Goal: Transaction & Acquisition: Purchase product/service

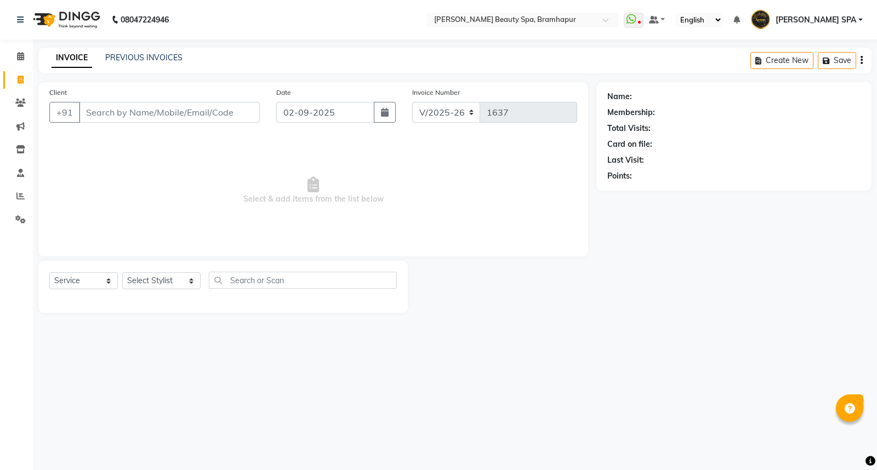
select select "3622"
select select "service"
click at [160, 59] on link "PREVIOUS INVOICES" at bounding box center [143, 58] width 77 height 10
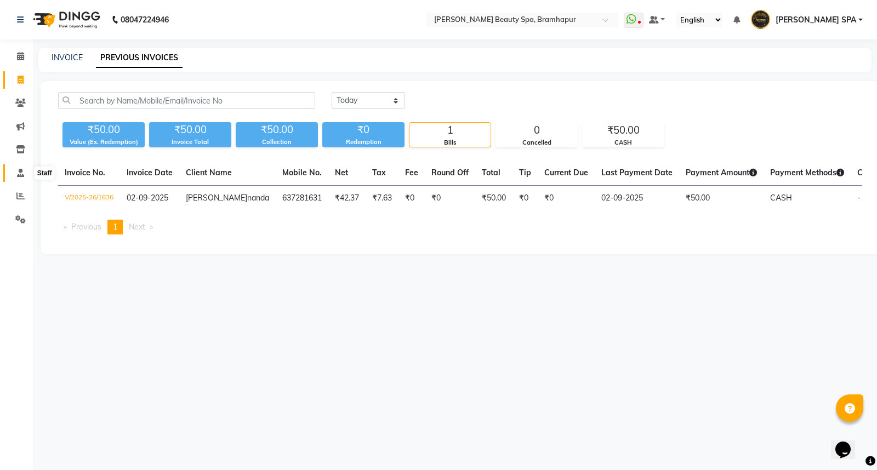
click at [15, 173] on span at bounding box center [20, 173] width 19 height 13
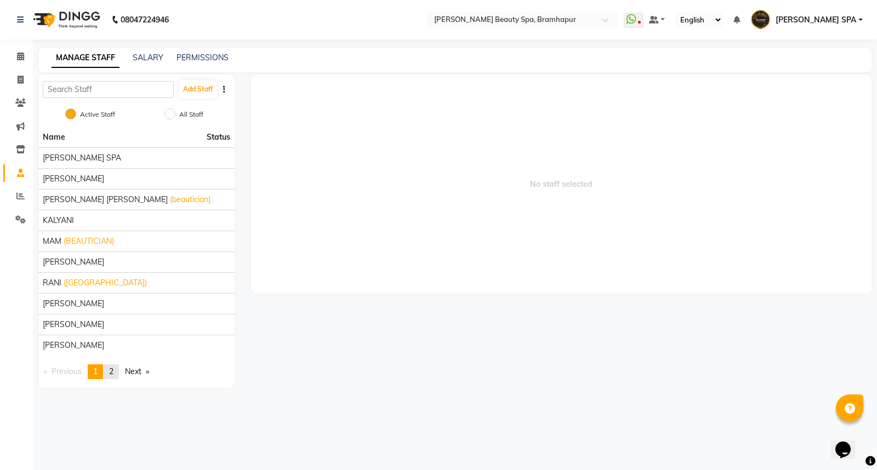
click at [111, 370] on span "2" at bounding box center [111, 372] width 4 height 10
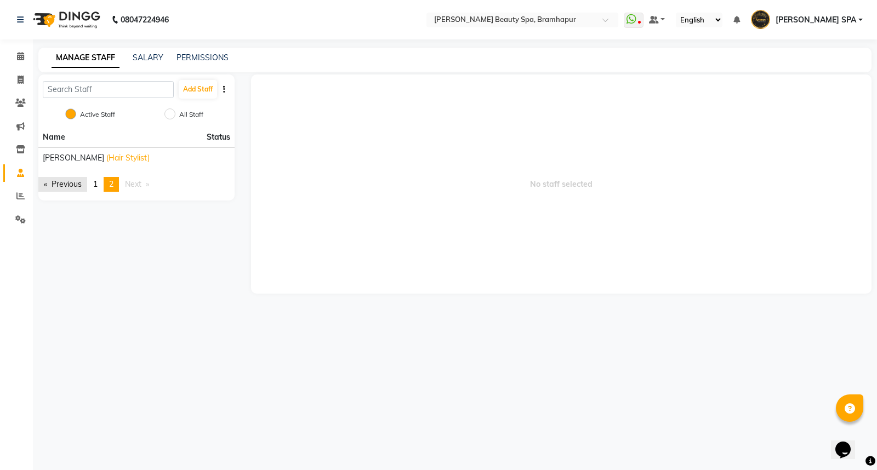
click at [73, 184] on link "Previous page" at bounding box center [62, 184] width 49 height 15
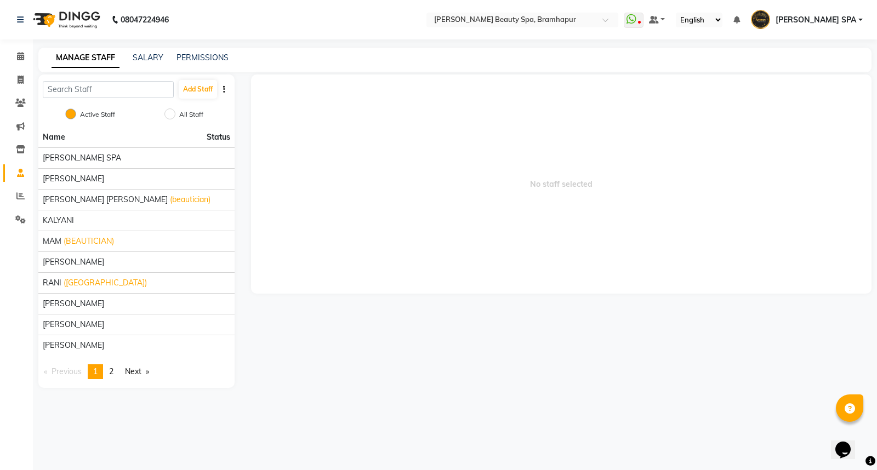
click at [113, 373] on span "2" at bounding box center [111, 372] width 4 height 10
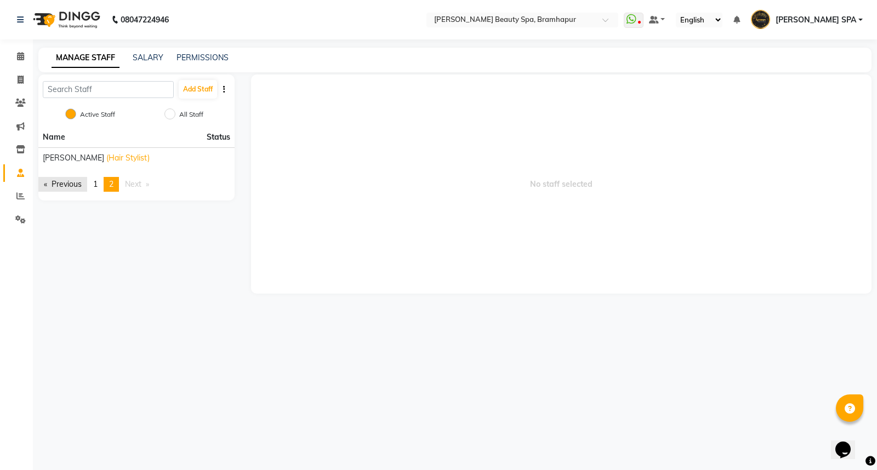
click at [70, 183] on link "Previous page" at bounding box center [62, 184] width 49 height 15
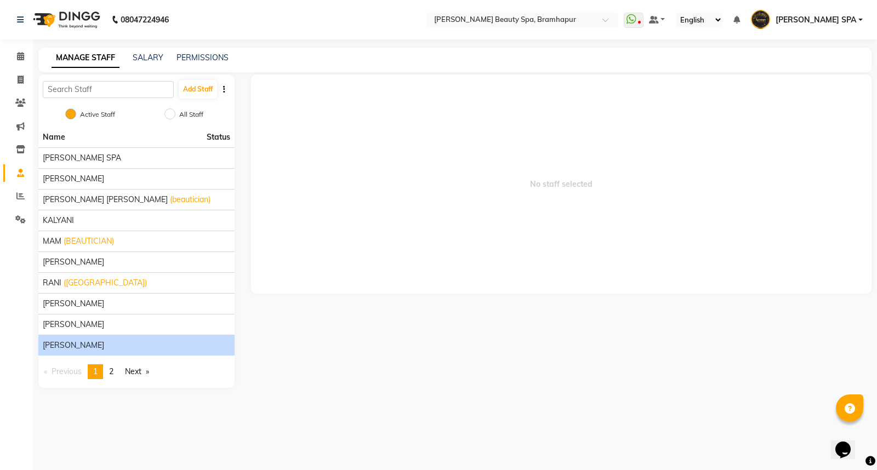
click at [96, 337] on li "[PERSON_NAME]" at bounding box center [136, 345] width 196 height 21
click at [100, 349] on div "[PERSON_NAME]" at bounding box center [136, 346] width 187 height 12
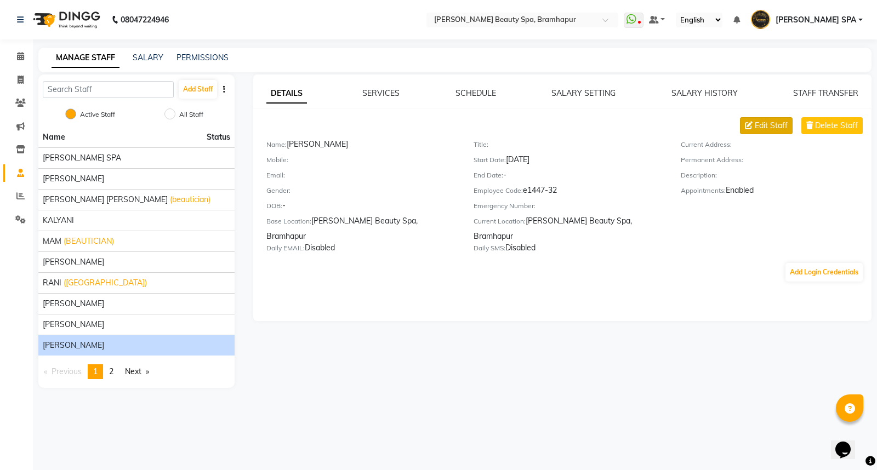
click at [779, 129] on span "Edit Staff" at bounding box center [770, 126] width 33 height 12
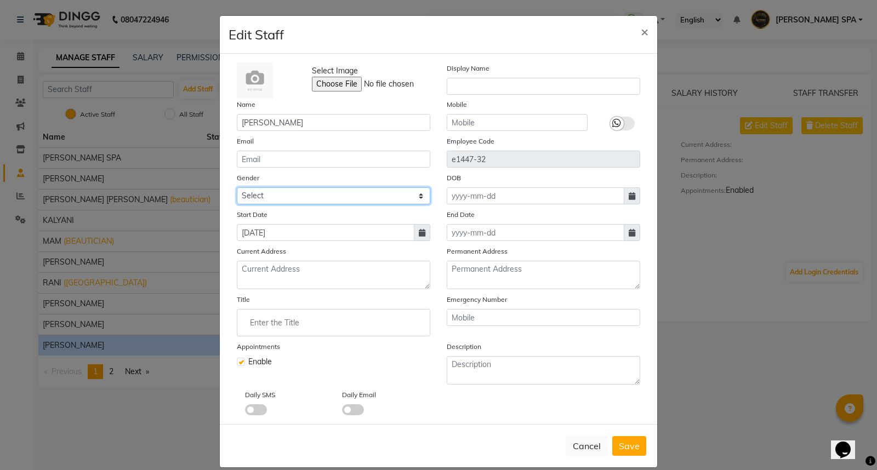
click at [329, 194] on select "Select [DEMOGRAPHIC_DATA] [DEMOGRAPHIC_DATA] Other Prefer Not To Say" at bounding box center [333, 195] width 193 height 17
select select "[DEMOGRAPHIC_DATA]"
click at [237, 187] on select "Select [DEMOGRAPHIC_DATA] [DEMOGRAPHIC_DATA] Other Prefer Not To Say" at bounding box center [333, 195] width 193 height 17
click at [614, 124] on icon at bounding box center [616, 123] width 9 height 10
click at [0, 0] on input "checkbox" at bounding box center [0, 0] width 0 height 0
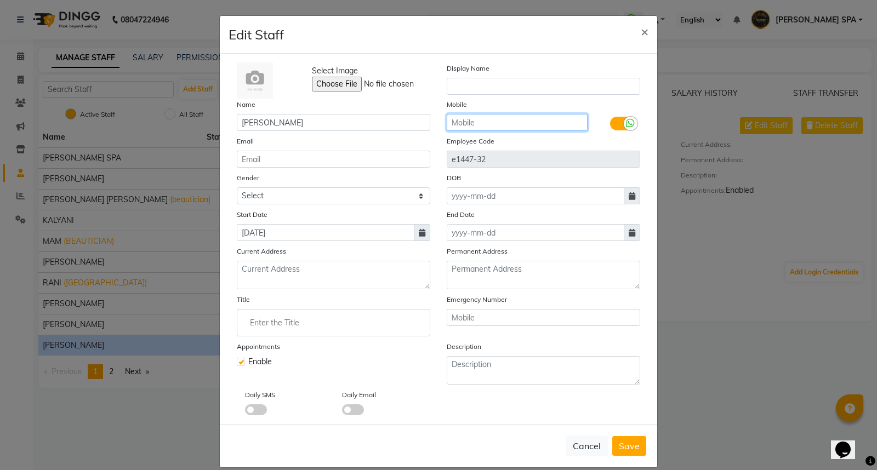
click at [530, 124] on input "text" at bounding box center [517, 122] width 141 height 17
click at [339, 334] on input "Enter the Title" at bounding box center [334, 323] width 184 height 22
click at [331, 81] on div at bounding box center [438, 235] width 877 height 470
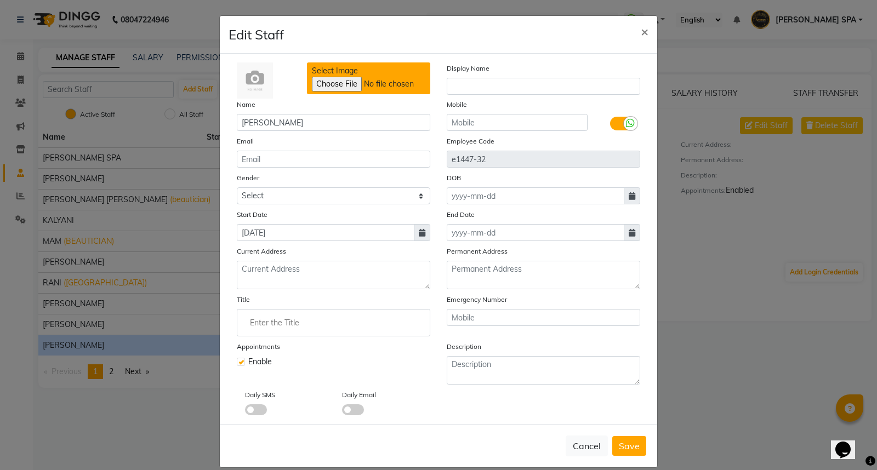
click at [331, 81] on input "Select Image" at bounding box center [386, 84] width 149 height 15
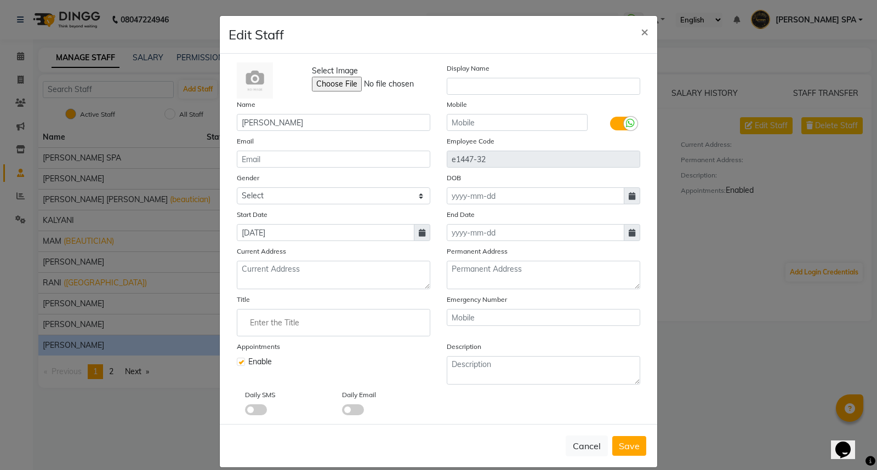
click at [245, 412] on span at bounding box center [256, 409] width 22 height 11
click at [245, 411] on input "checkbox" at bounding box center [245, 411] width 0 height 0
click at [259, 412] on span at bounding box center [256, 409] width 22 height 11
click at [245, 411] on input "checkbox" at bounding box center [245, 411] width 0 height 0
click at [631, 450] on span "Save" at bounding box center [629, 445] width 21 height 11
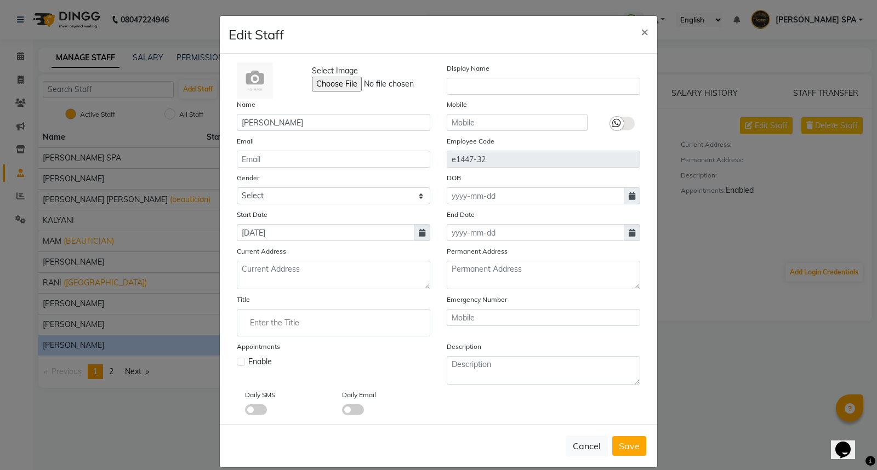
select select
checkbox input "false"
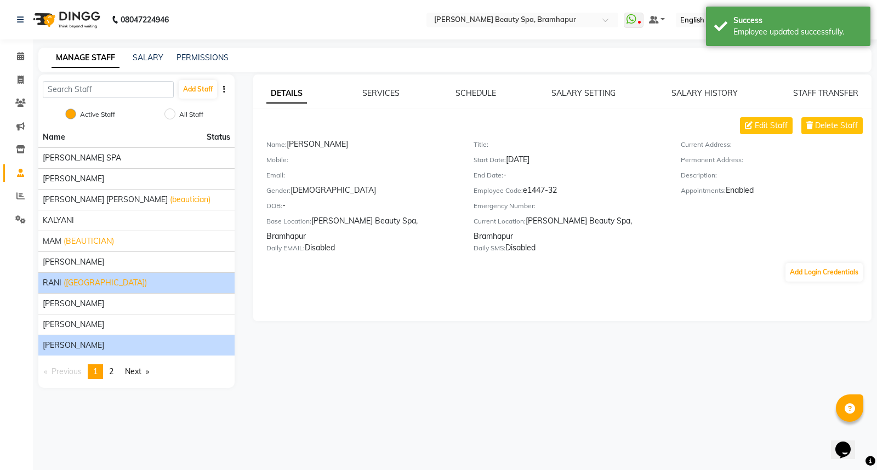
drag, startPoint x: 146, startPoint y: 271, endPoint x: 144, endPoint y: 279, distance: 9.2
click at [146, 274] on ul "Name Status [PERSON_NAME] SPA [PERSON_NAME] [PERSON_NAME] [PERSON_NAME] (beauti…" at bounding box center [136, 241] width 196 height 228
click at [141, 282] on div "RANI ([GEOGRAPHIC_DATA])" at bounding box center [136, 283] width 187 height 12
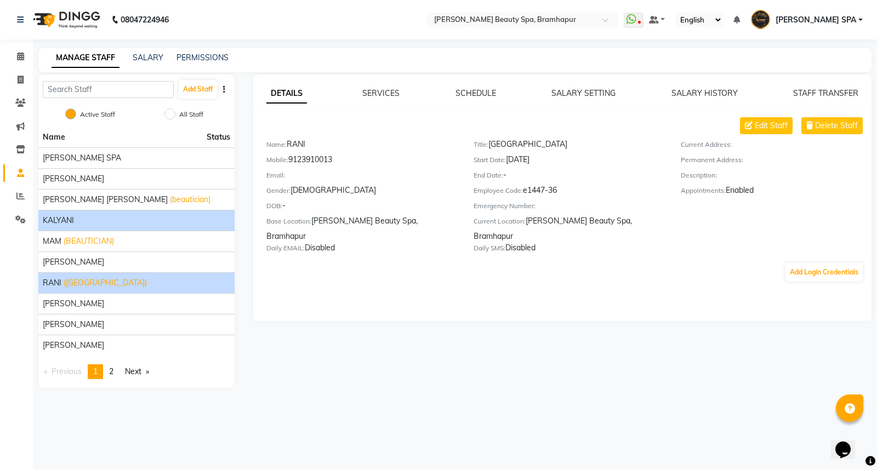
click at [132, 217] on div "KALYANI" at bounding box center [136, 221] width 187 height 12
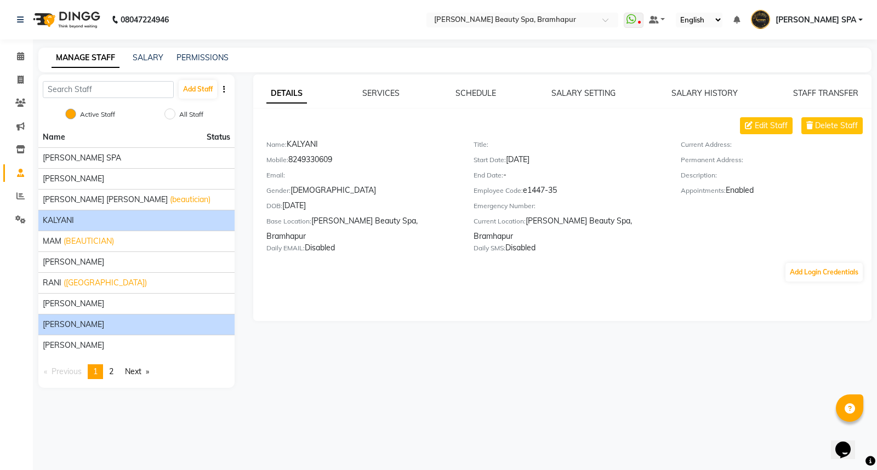
drag, startPoint x: 111, startPoint y: 324, endPoint x: 111, endPoint y: 315, distance: 9.3
click at [111, 324] on div "[PERSON_NAME]" at bounding box center [136, 325] width 187 height 12
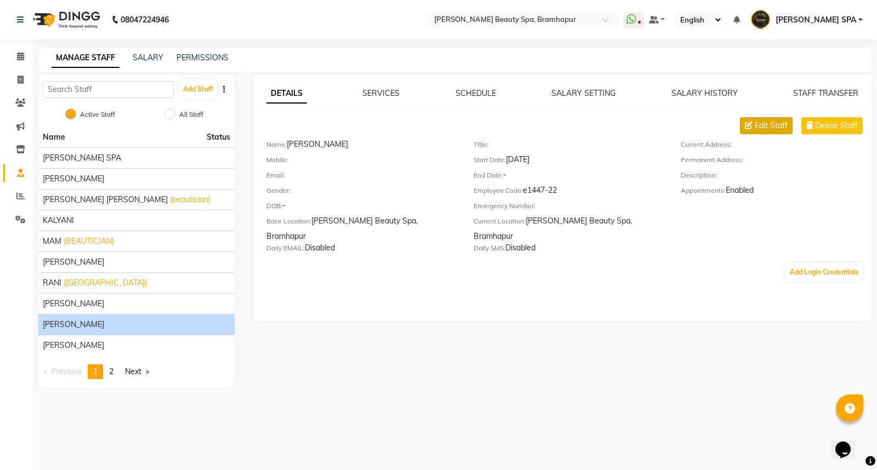
click at [783, 121] on span "Edit Staff" at bounding box center [770, 126] width 33 height 12
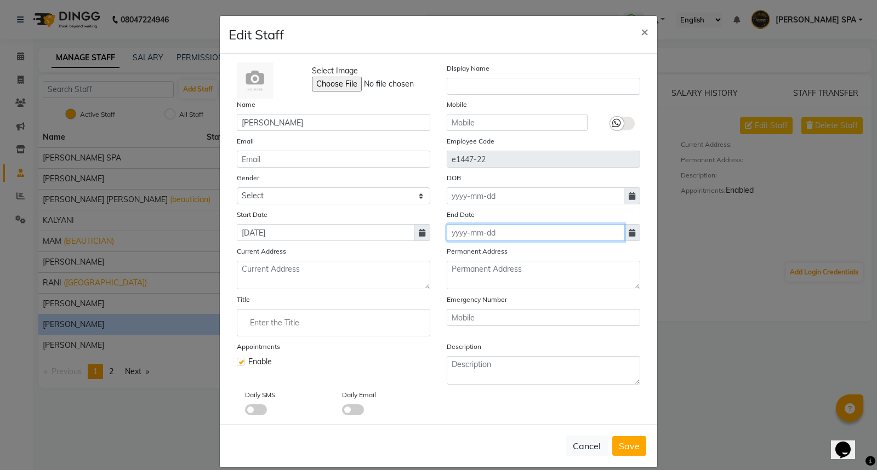
click at [462, 239] on input at bounding box center [536, 232] width 178 height 17
select select "9"
select select "2025"
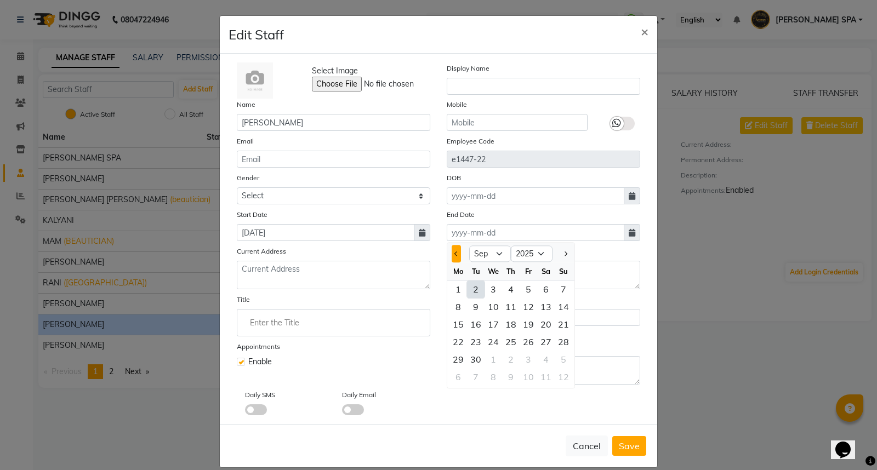
click at [454, 253] on span "Previous month" at bounding box center [456, 253] width 4 height 4
select select "8"
click at [559, 363] on div "31" at bounding box center [563, 360] width 18 height 18
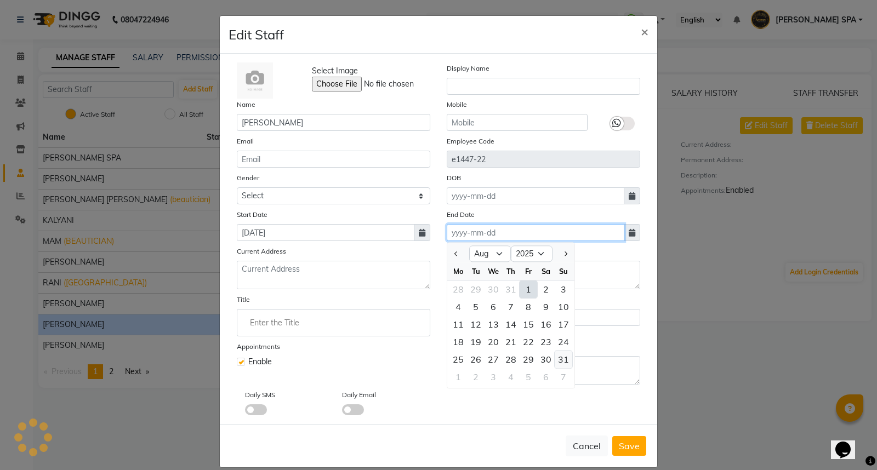
type input "[DATE]"
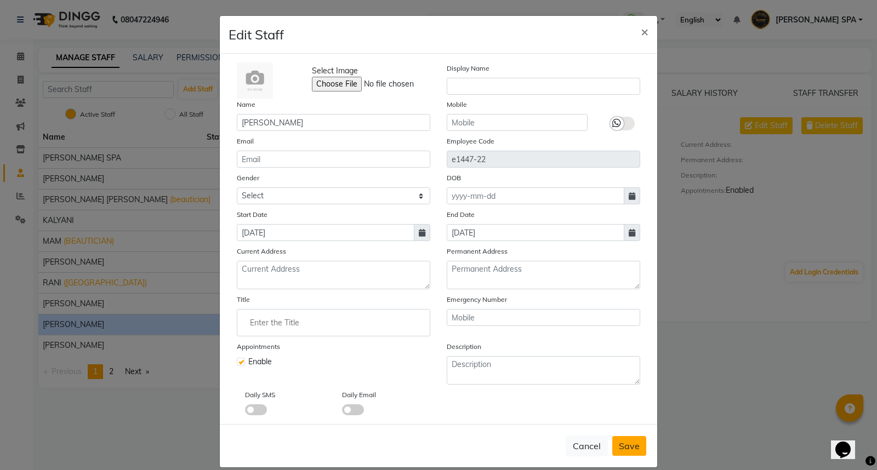
click at [620, 447] on span "Save" at bounding box center [629, 445] width 21 height 11
checkbox input "false"
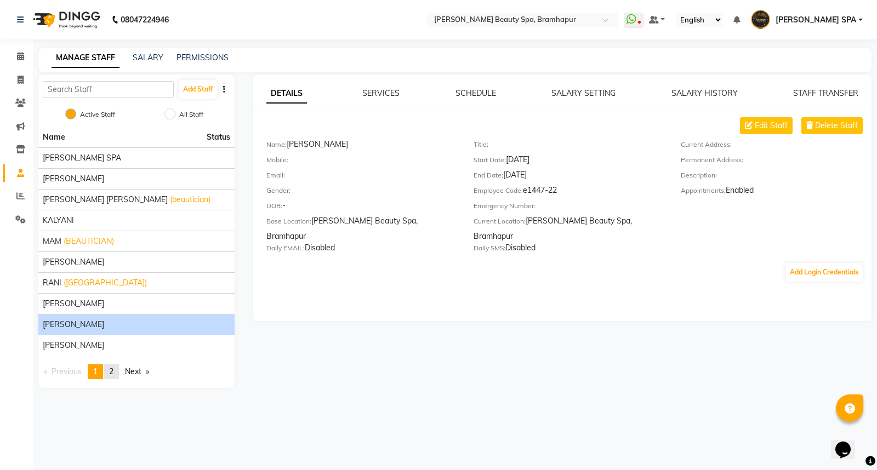
click at [112, 378] on link "page 2" at bounding box center [111, 371] width 15 height 15
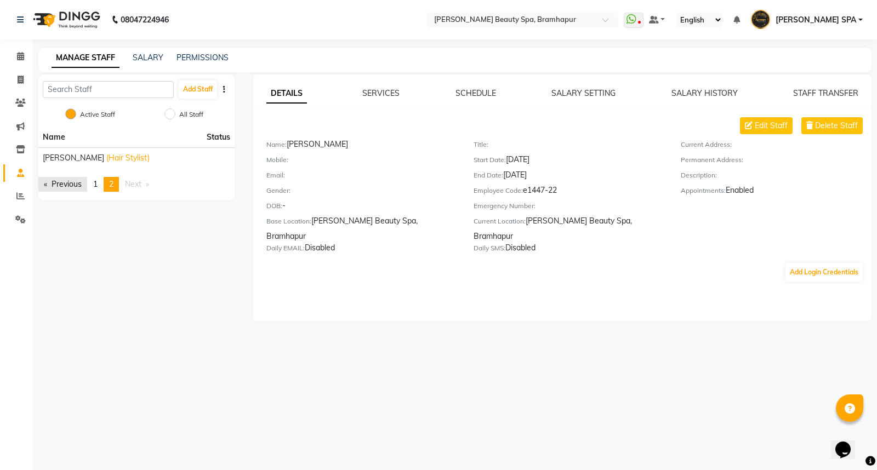
click at [77, 184] on link "Previous page" at bounding box center [62, 184] width 49 height 15
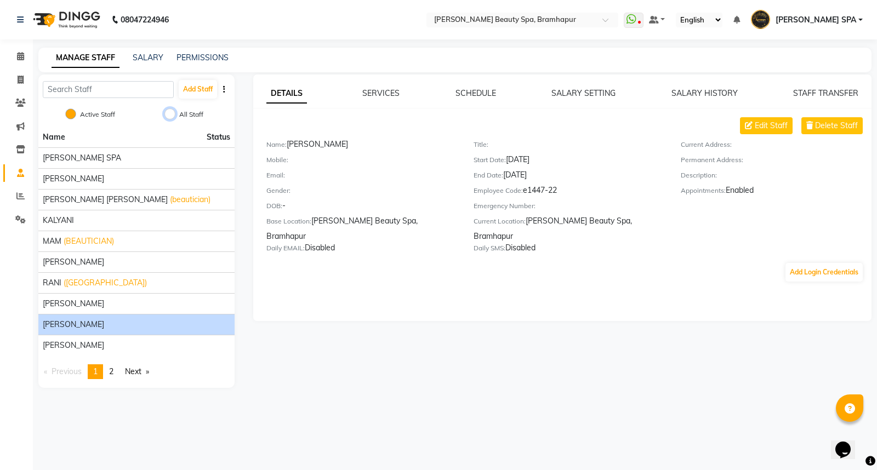
click at [165, 113] on input "All Staff" at bounding box center [169, 113] width 11 height 11
radio input "true"
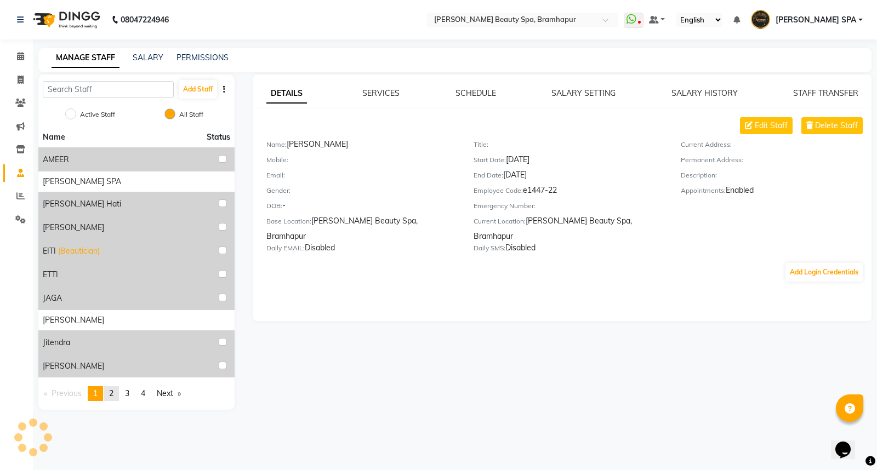
click at [113, 394] on span "2" at bounding box center [111, 393] width 4 height 10
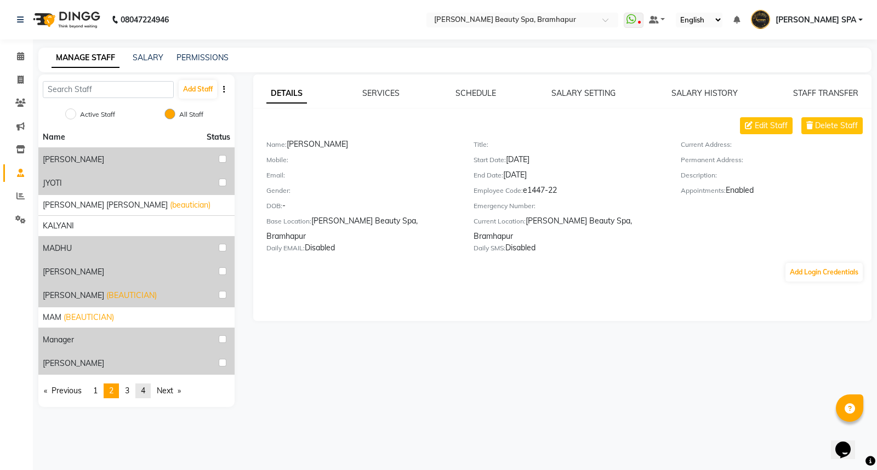
click at [138, 395] on link "page 4" at bounding box center [142, 391] width 15 height 15
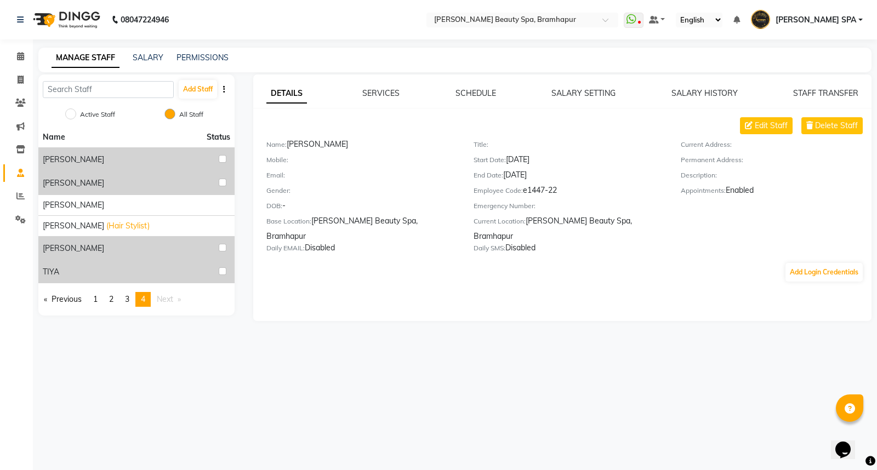
click at [159, 296] on span "Next page" at bounding box center [165, 299] width 16 height 10
click at [64, 298] on link "Previous page" at bounding box center [62, 299] width 49 height 15
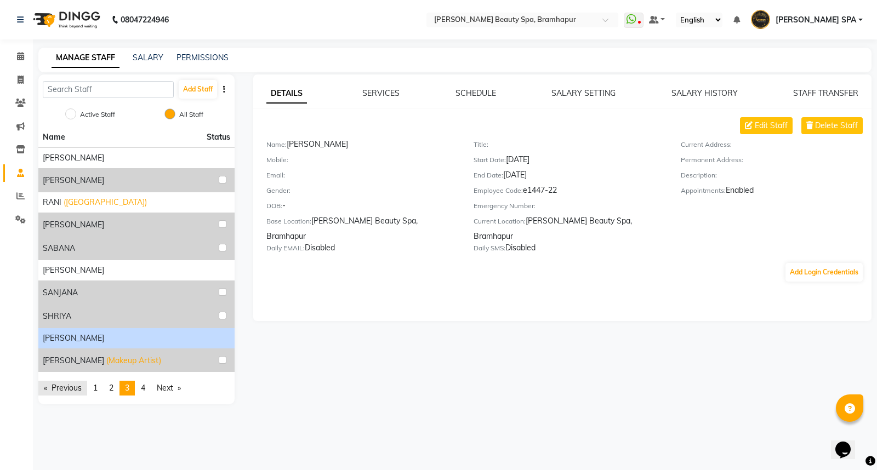
click at [64, 298] on span "SANJANA" at bounding box center [60, 293] width 35 height 12
drag, startPoint x: 76, startPoint y: 111, endPoint x: 0, endPoint y: 130, distance: 77.9
click at [75, 113] on div "Active Staff" at bounding box center [92, 114] width 46 height 13
click at [68, 114] on input "Active Staff" at bounding box center [70, 113] width 11 height 11
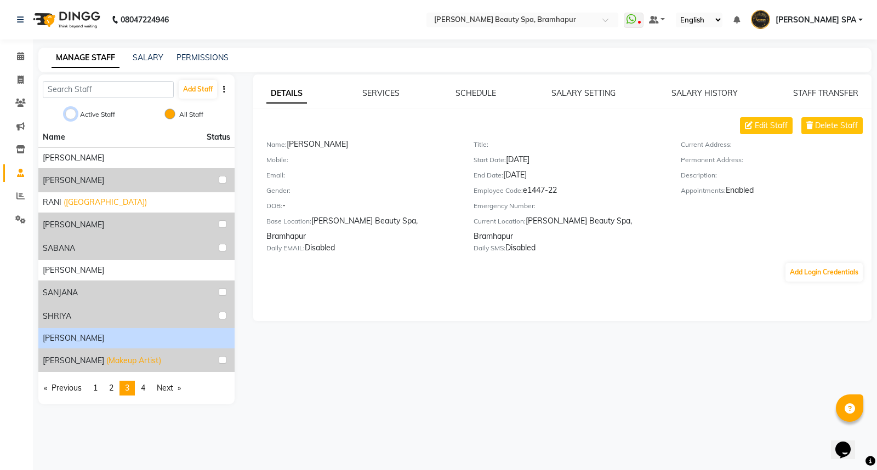
radio input "true"
radio input "false"
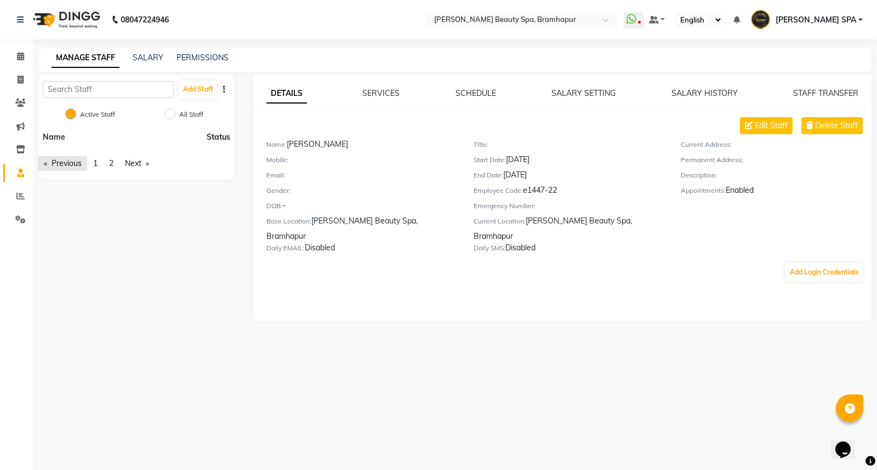
click at [68, 159] on link "Previous page" at bounding box center [62, 163] width 49 height 15
click at [73, 182] on link "Previous page" at bounding box center [62, 184] width 49 height 15
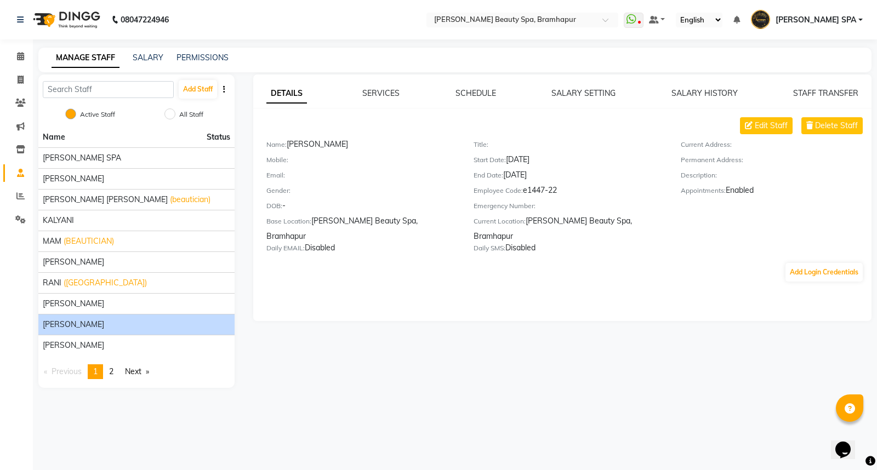
drag, startPoint x: 385, startPoint y: 374, endPoint x: 363, endPoint y: 364, distance: 23.5
click at [381, 374] on div "DETAILS SERVICES SCHEDULE SALARY SETTING SALARY HISTORY STAFF TRANSFER Edit Sta…" at bounding box center [561, 231] width 637 height 313
click at [66, 147] on li "[PERSON_NAME] SPA" at bounding box center [136, 157] width 196 height 21
click at [96, 162] on div "[PERSON_NAME] SPA" at bounding box center [136, 158] width 187 height 12
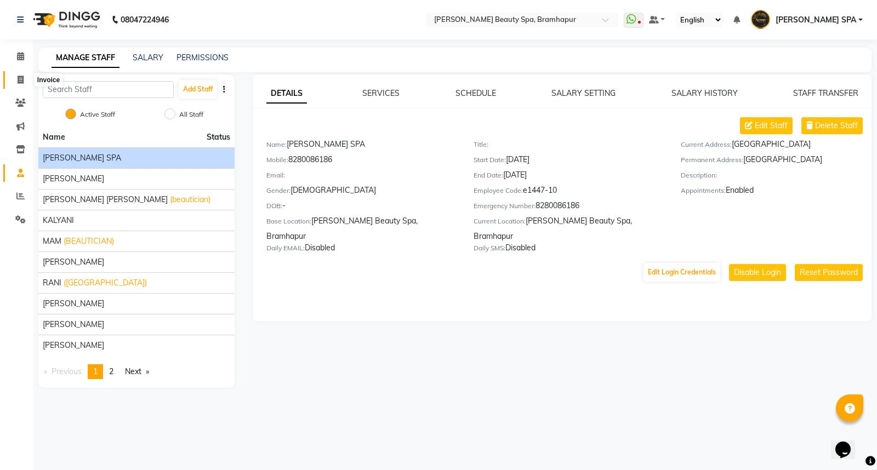
click at [20, 79] on icon at bounding box center [21, 80] width 6 height 8
select select "service"
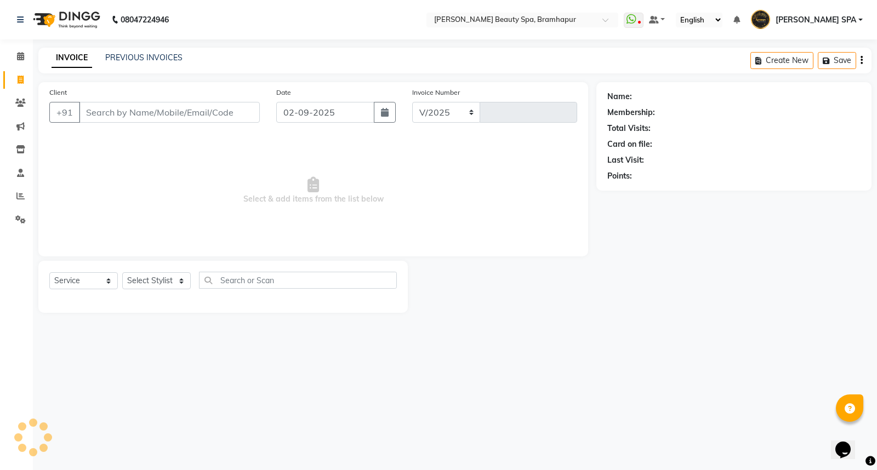
select select "3622"
type input "1637"
click at [640, 20] on icon at bounding box center [638, 22] width 3 height 5
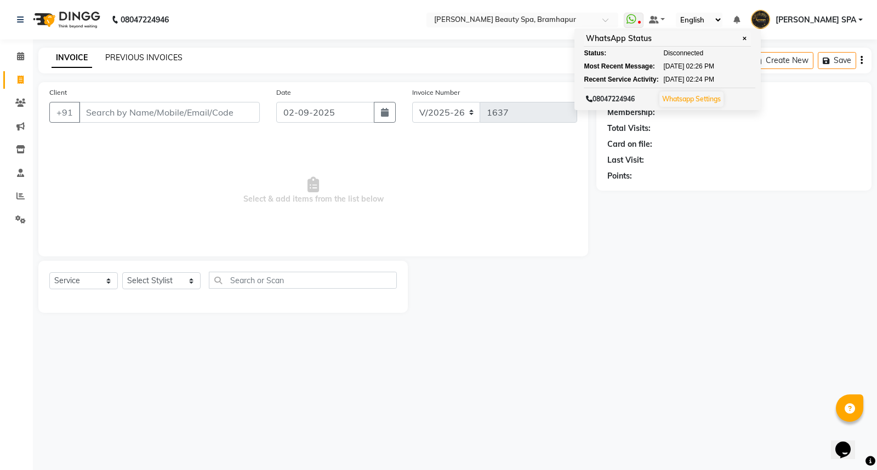
drag, startPoint x: 119, startPoint y: 50, endPoint x: 124, endPoint y: 55, distance: 7.0
click at [124, 55] on div "INVOICE PREVIOUS INVOICES Create New Save" at bounding box center [454, 61] width 833 height 26
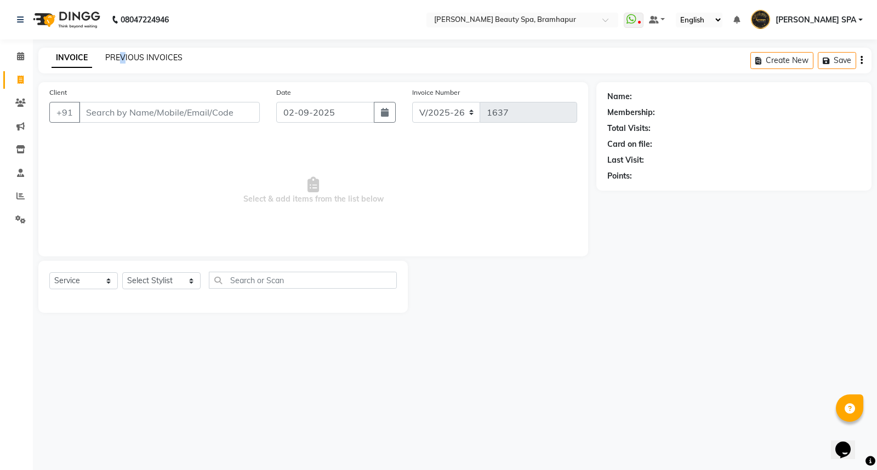
click at [125, 55] on link "PREVIOUS INVOICES" at bounding box center [143, 58] width 77 height 10
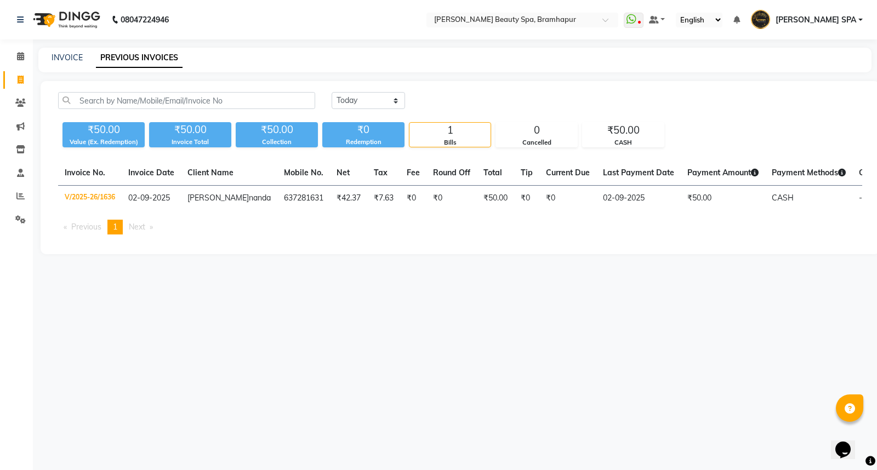
click at [69, 51] on div "INVOICE PREVIOUS INVOICES" at bounding box center [454, 60] width 833 height 25
click at [70, 57] on link "INVOICE" at bounding box center [66, 58] width 31 height 10
select select "service"
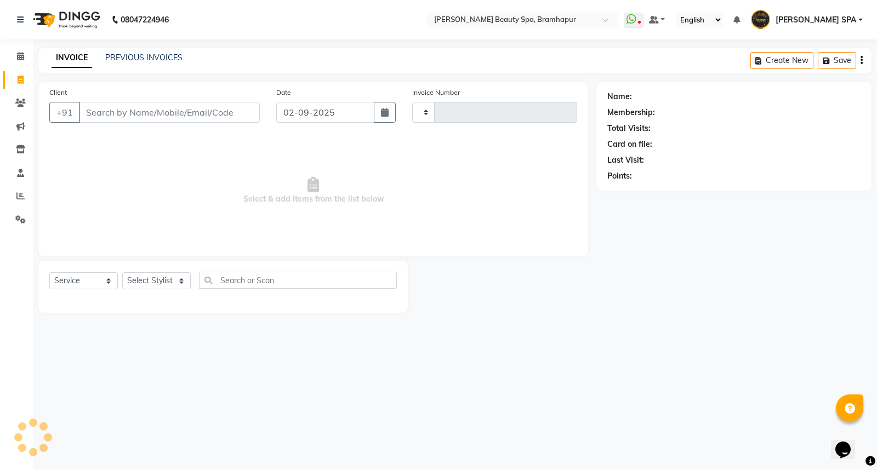
type input "1637"
select select "3622"
click at [152, 282] on select "Select Stylist [PERSON_NAME] SPA [PERSON_NAME] [PERSON_NAME] [PERSON_NAME] MAM …" at bounding box center [161, 280] width 78 height 17
select select "59346"
click at [122, 273] on select "Select Stylist [PERSON_NAME] SPA [PERSON_NAME] [PERSON_NAME] [PERSON_NAME] MAM …" at bounding box center [161, 280] width 78 height 17
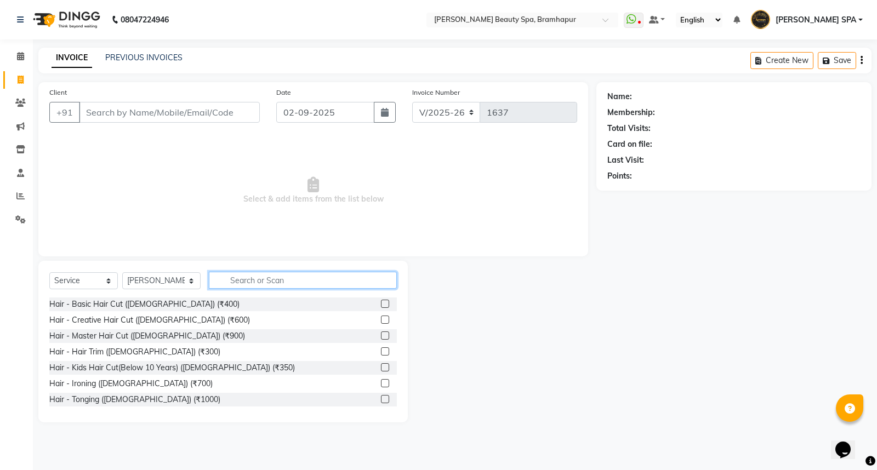
click at [225, 279] on input "text" at bounding box center [303, 280] width 188 height 17
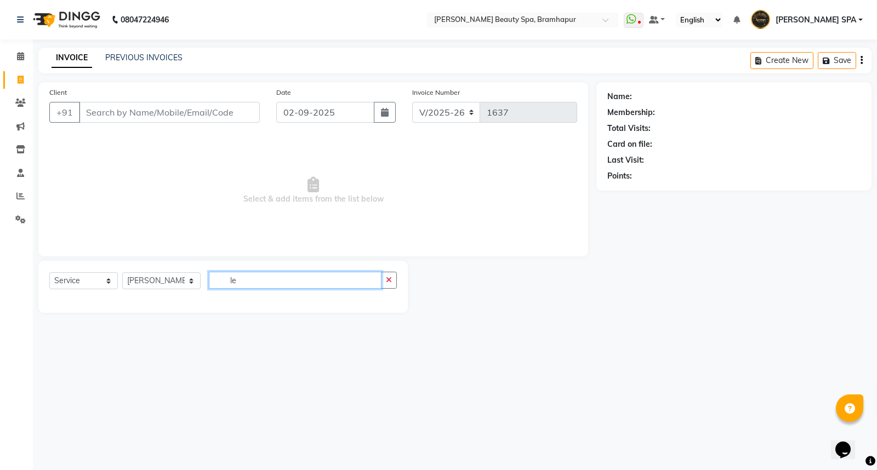
type input "l"
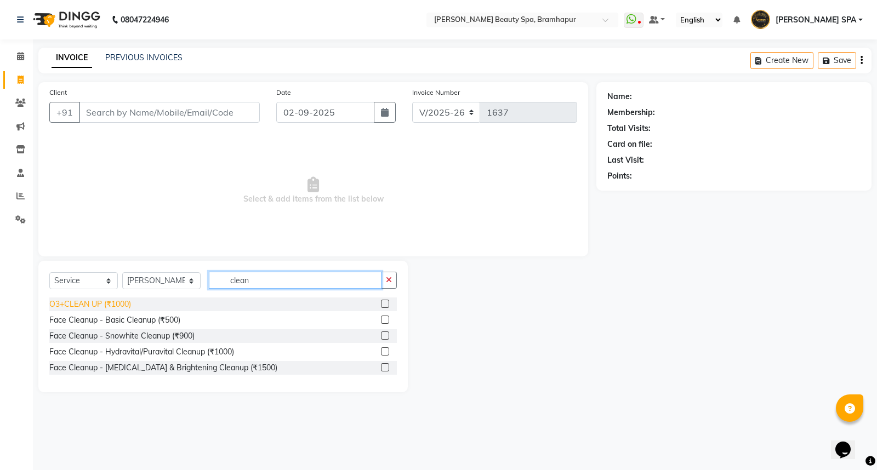
type input "clean"
click at [113, 300] on div "O3+CLEAN UP (₹1000)" at bounding box center [90, 305] width 82 height 12
checkbox input "false"
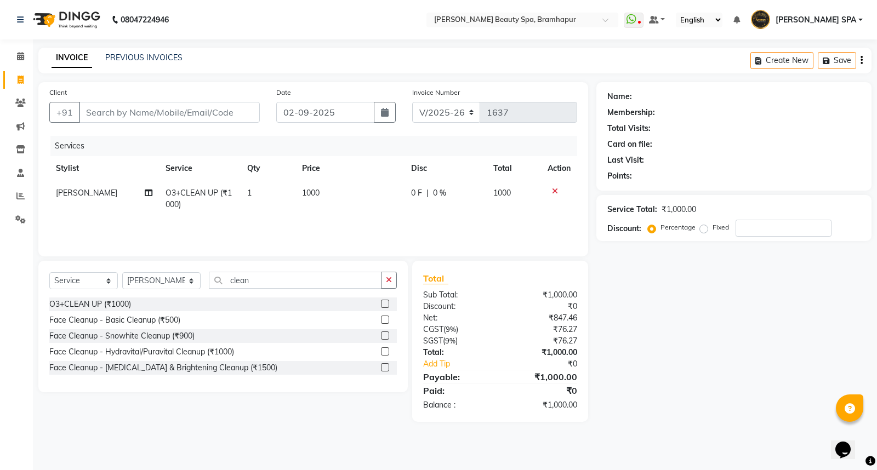
click at [328, 188] on td "1000" at bounding box center [349, 199] width 109 height 36
select select "59346"
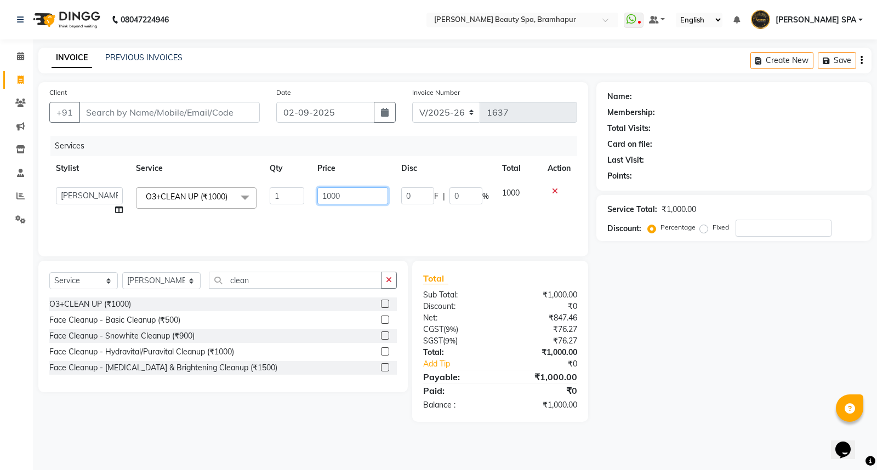
click at [348, 196] on input "1000" at bounding box center [352, 195] width 71 height 17
type input "1"
type input "1000"
click at [257, 275] on input "clean" at bounding box center [295, 280] width 173 height 17
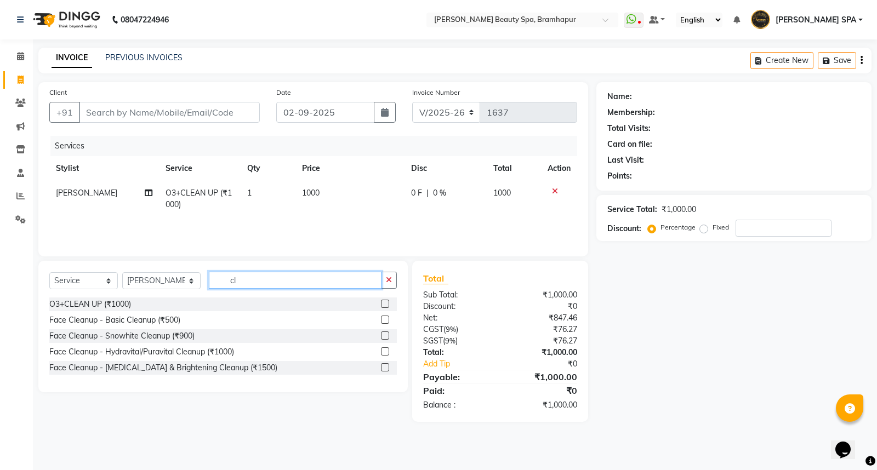
type input "c"
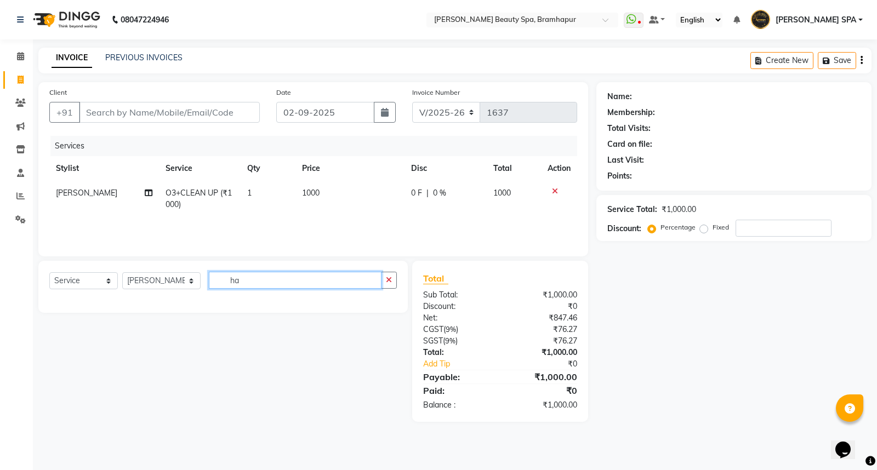
type input "h"
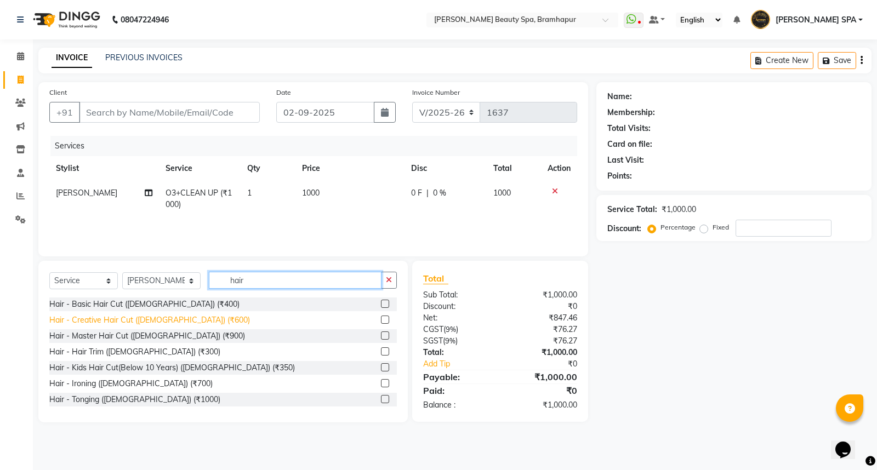
type input "hair"
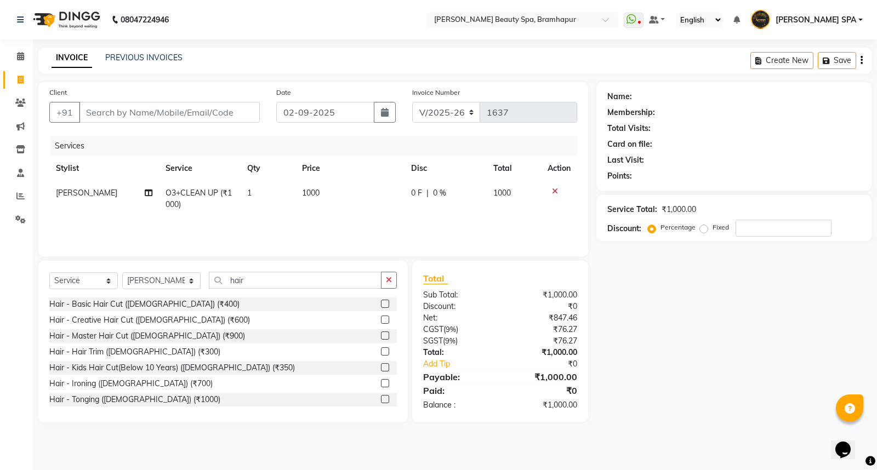
drag, startPoint x: 106, startPoint y: 321, endPoint x: 466, endPoint y: 153, distance: 397.6
click at [128, 301] on div "Hair - Basic Hair Cut ([DEMOGRAPHIC_DATA]) (₹400) Hair - Creative Hair Cut ([DE…" at bounding box center [222, 352] width 347 height 110
click at [237, 314] on div "Hair - Creative Hair Cut ([DEMOGRAPHIC_DATA]) (₹600)" at bounding box center [222, 320] width 347 height 14
click at [133, 317] on div "Hair - Creative Hair Cut ([DEMOGRAPHIC_DATA]) (₹600)" at bounding box center [149, 320] width 201 height 12
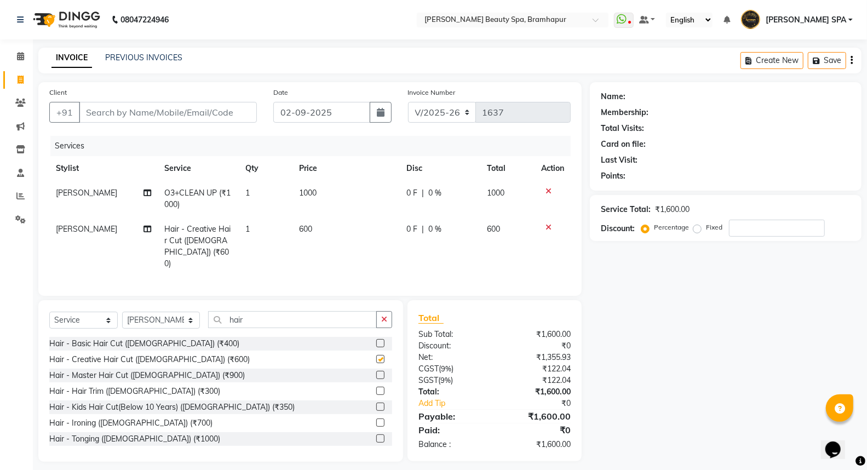
checkbox input "false"
click at [320, 226] on td "600" at bounding box center [346, 246] width 107 height 59
select select "59346"
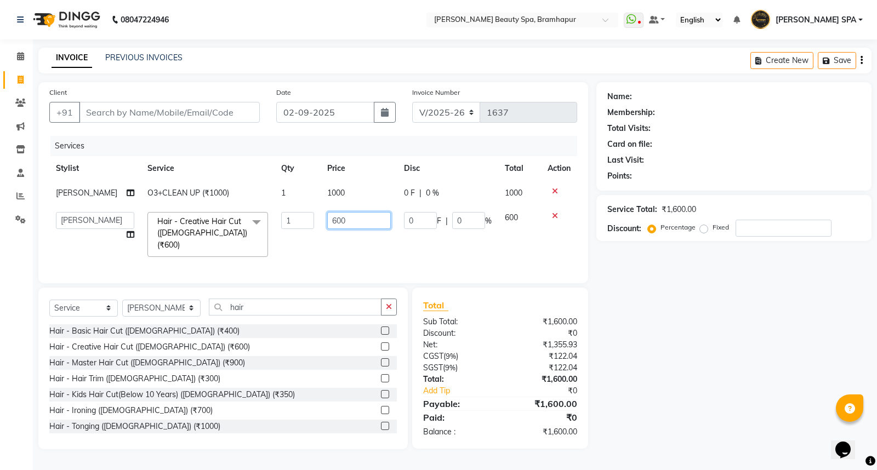
click at [359, 216] on input "600" at bounding box center [359, 220] width 64 height 17
click at [337, 220] on input "60700" at bounding box center [359, 220] width 64 height 17
click at [333, 221] on input "60700" at bounding box center [359, 220] width 64 height 17
type input "700"
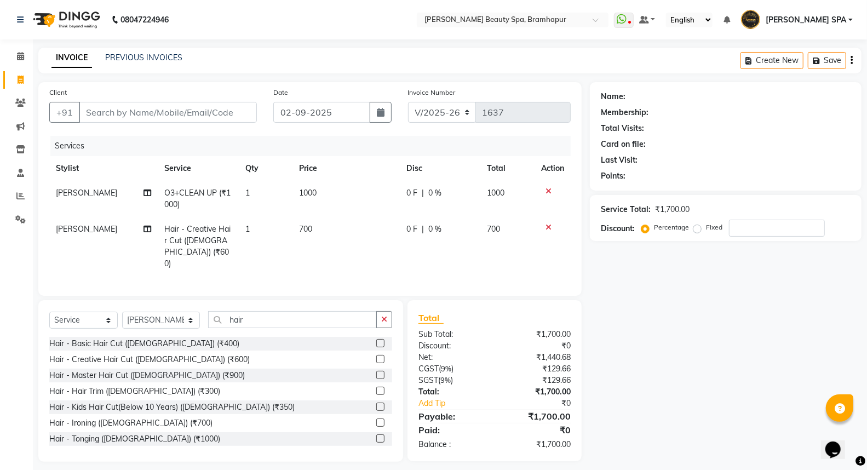
click at [684, 318] on div "Name: Membership: Total Visits: Card on file: Last Visit: Points: Service Total…" at bounding box center [730, 272] width 280 height 380
click at [254, 313] on input "hair" at bounding box center [292, 319] width 169 height 17
type input "h"
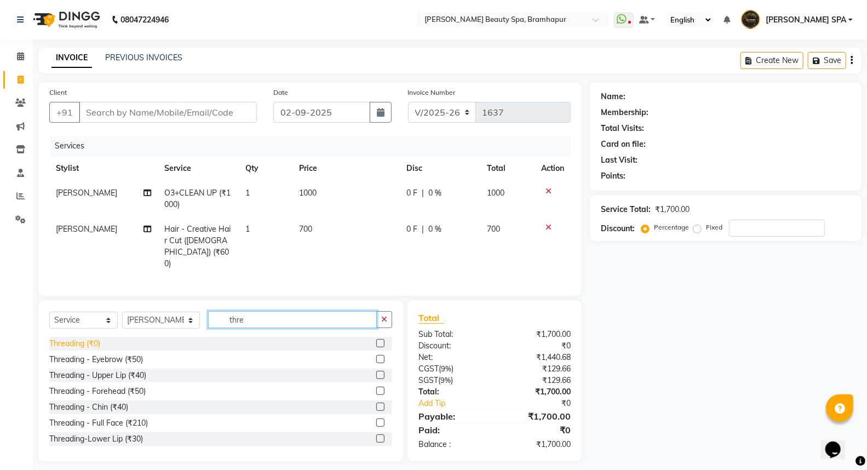
type input "thre"
click at [84, 342] on div "Threading (₹0)" at bounding box center [74, 344] width 51 height 12
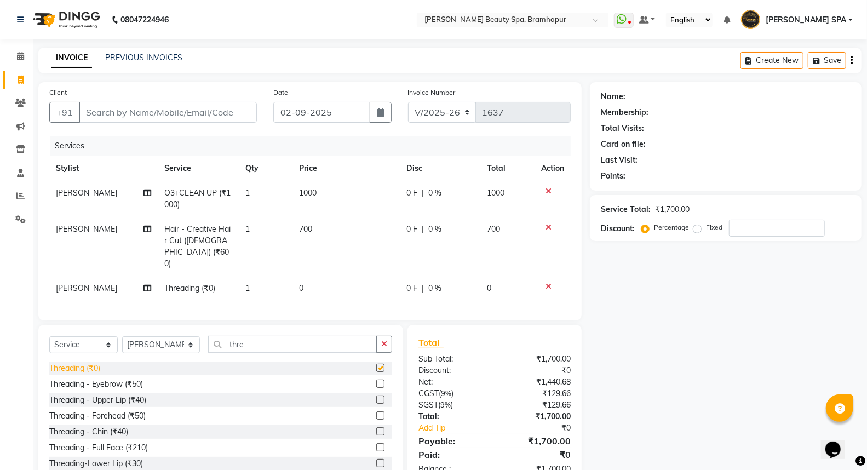
checkbox input "false"
click at [297, 276] on td "0" at bounding box center [346, 288] width 107 height 25
select select "59346"
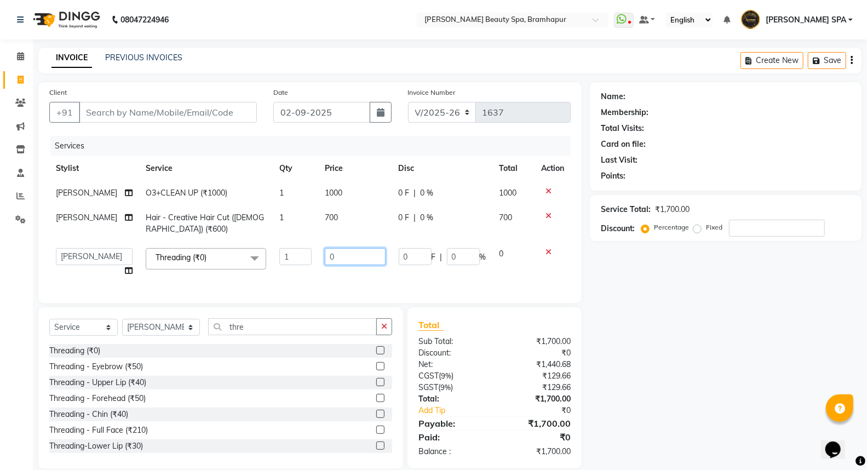
click at [325, 256] on input "0" at bounding box center [355, 256] width 61 height 17
type input "70"
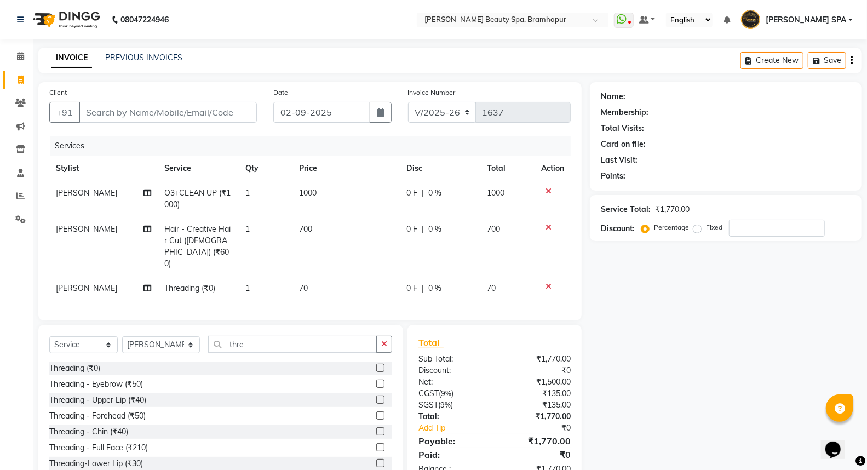
click at [688, 394] on div "Name: Membership: Total Visits: Card on file: Last Visit: Points: Service Total…" at bounding box center [730, 284] width 280 height 404
click at [141, 111] on input "Client" at bounding box center [168, 112] width 178 height 21
click at [83, 348] on select "Select Service Product Membership Package Voucher Prepaid Gift Card" at bounding box center [83, 344] width 68 height 17
select select "product"
click at [49, 336] on select "Select Service Product Membership Package Voucher Prepaid Gift Card" at bounding box center [83, 344] width 68 height 17
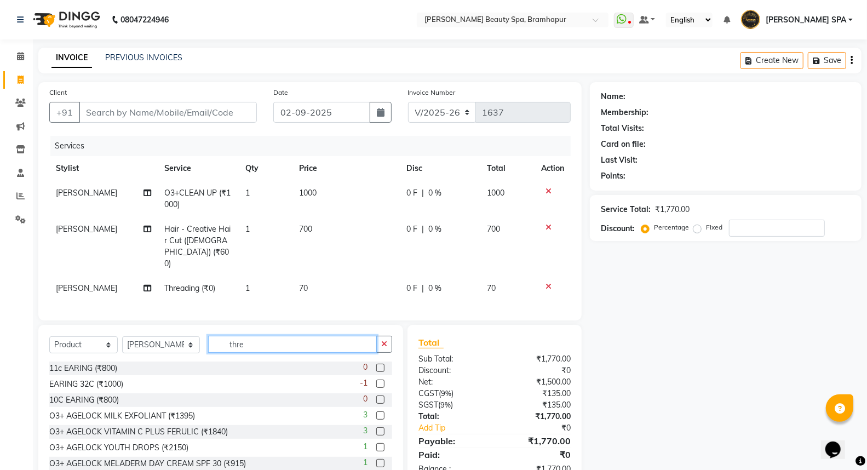
click at [252, 348] on input "thre" at bounding box center [292, 344] width 169 height 17
type input "t"
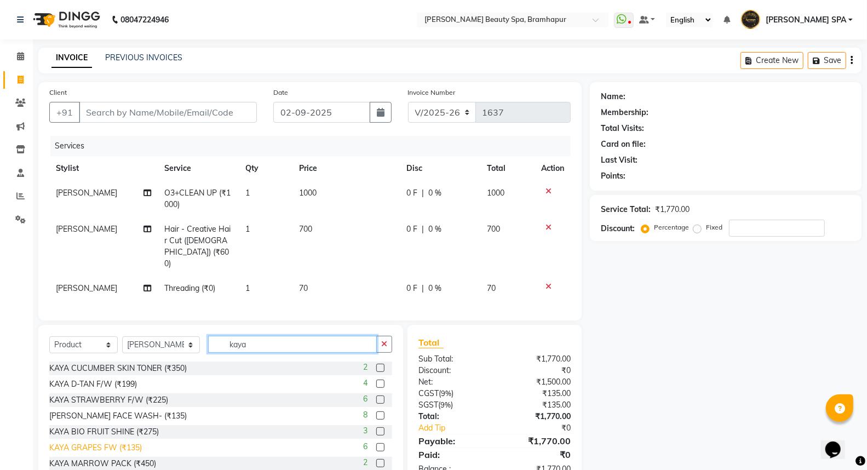
type input "kaya"
click at [110, 444] on div "KAYA GRAPES FW (₹135)" at bounding box center [95, 448] width 93 height 12
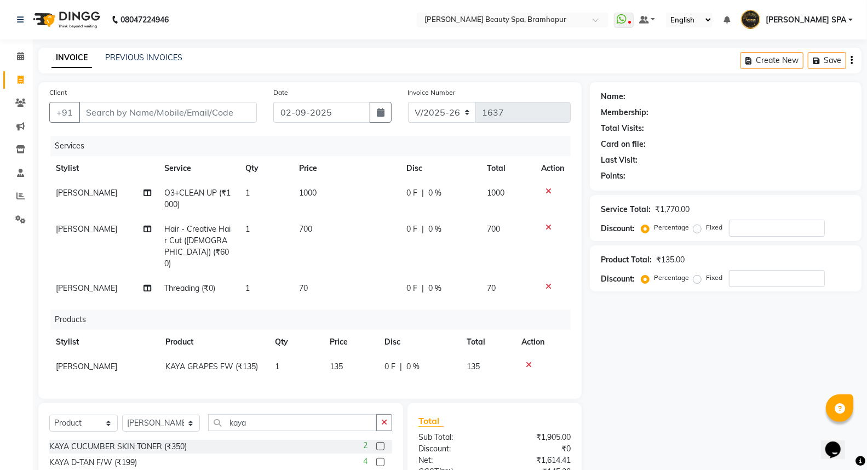
checkbox input "false"
click at [247, 423] on input "kaya" at bounding box center [292, 422] width 169 height 17
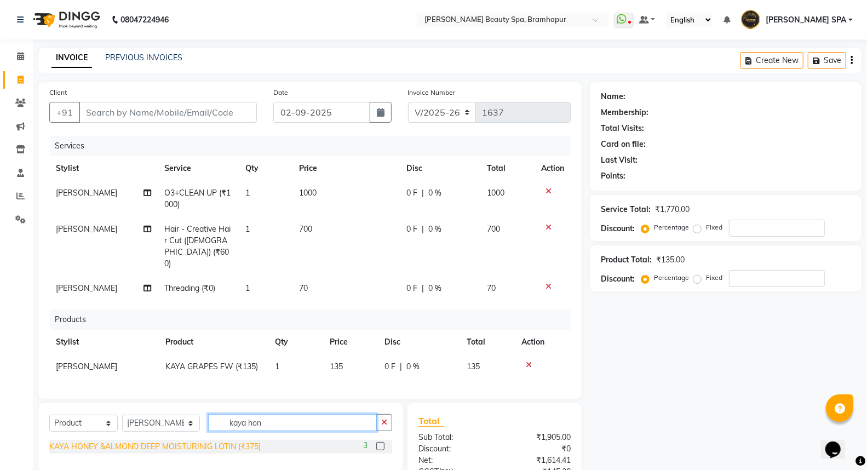
type input "kaya hon"
click at [178, 442] on div "KAYA HONEY &ALMOND DEEP MOISTURINIG LOTIN (₹375)" at bounding box center [154, 447] width 211 height 12
checkbox input "false"
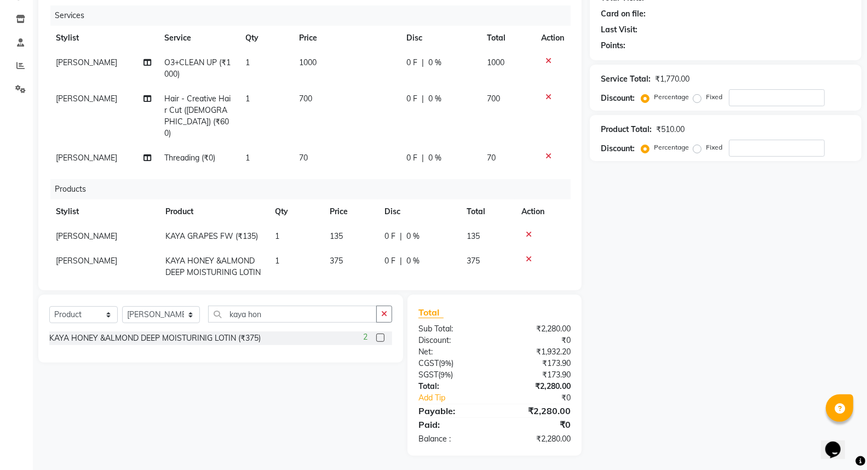
scroll to position [132, 0]
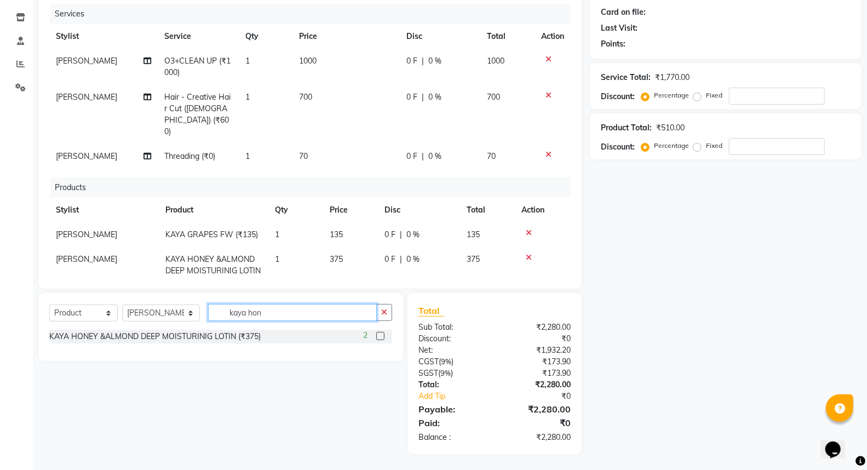
click at [259, 312] on input "kaya hon" at bounding box center [292, 312] width 169 height 17
type input "k"
type input "aroma spf"
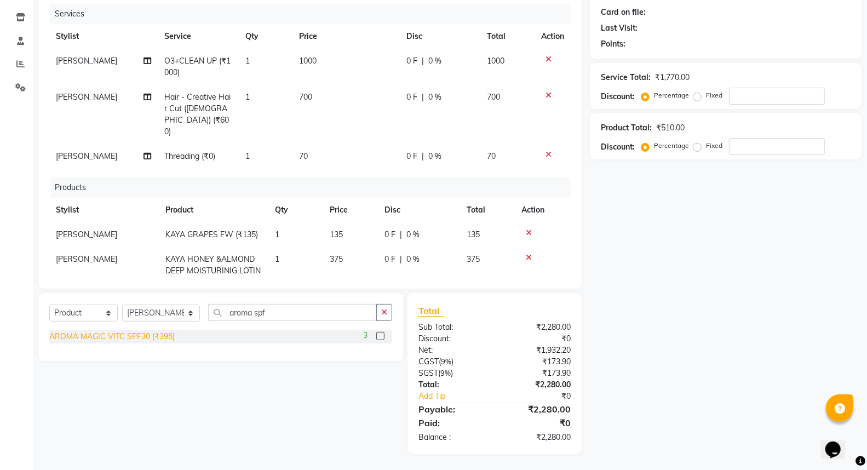
click at [86, 341] on div "AROMA MAGIC VITC SPF30 (₹395)" at bounding box center [111, 337] width 125 height 12
checkbox input "false"
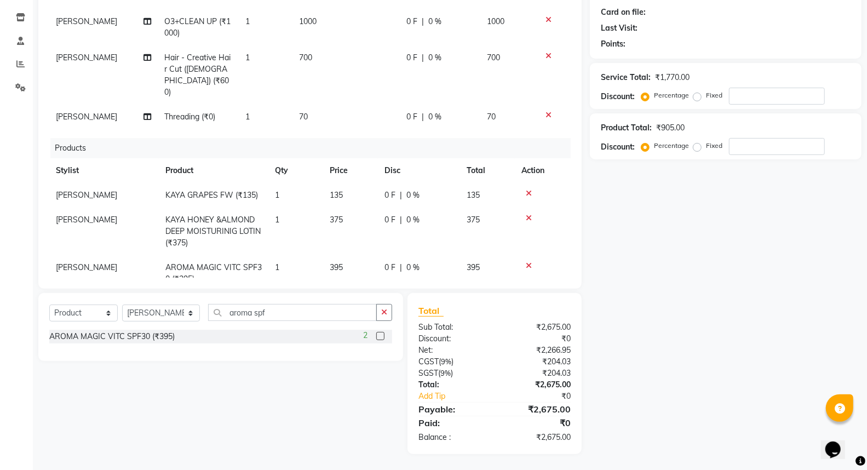
scroll to position [59, 0]
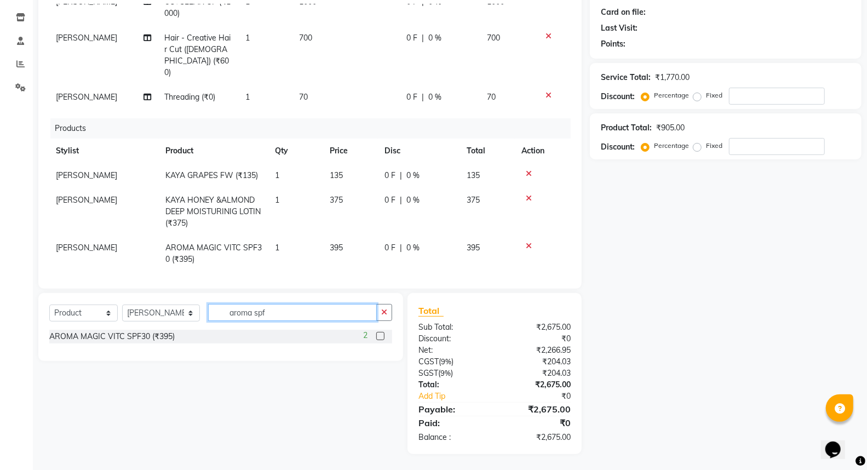
click at [268, 313] on input "aroma spf" at bounding box center [292, 312] width 169 height 17
type input "a"
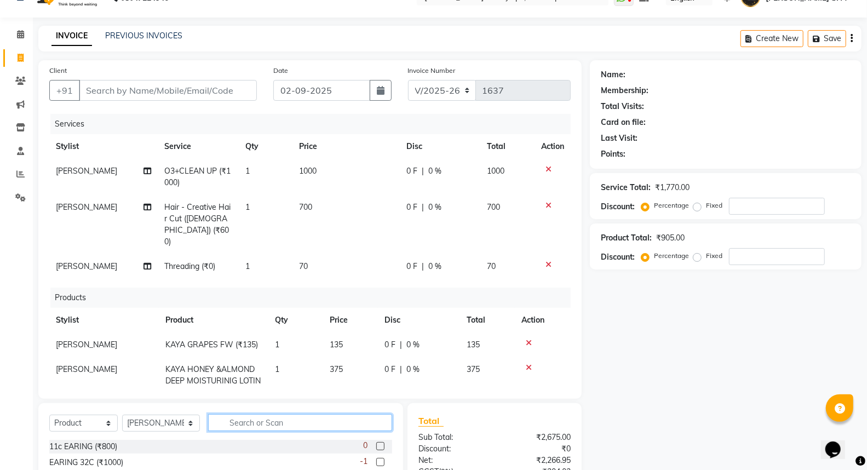
scroll to position [11, 0]
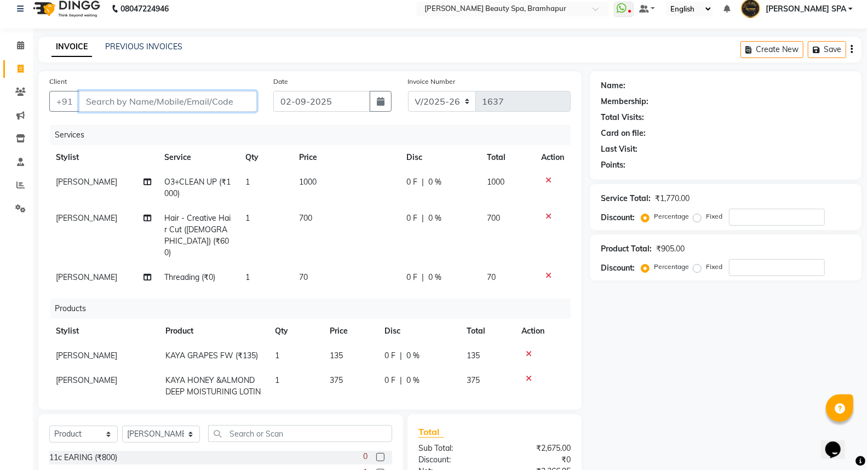
drag, startPoint x: 157, startPoint y: 91, endPoint x: 156, endPoint y: 99, distance: 7.1
click at [156, 96] on input "Client" at bounding box center [168, 101] width 178 height 21
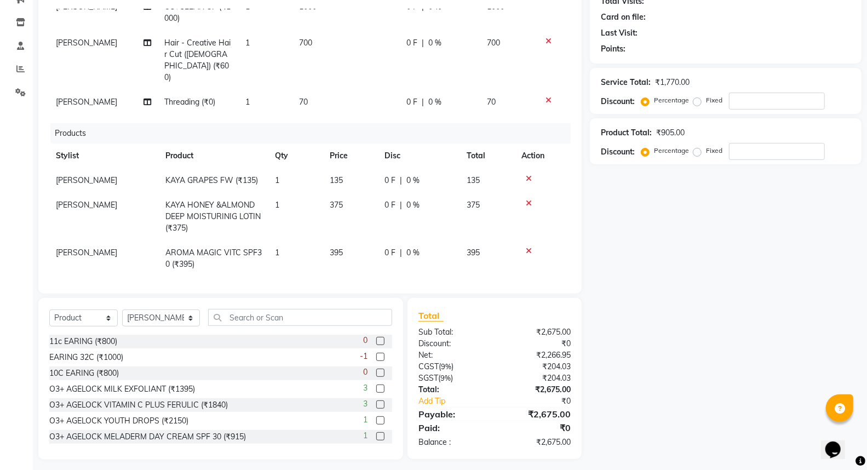
scroll to position [133, 0]
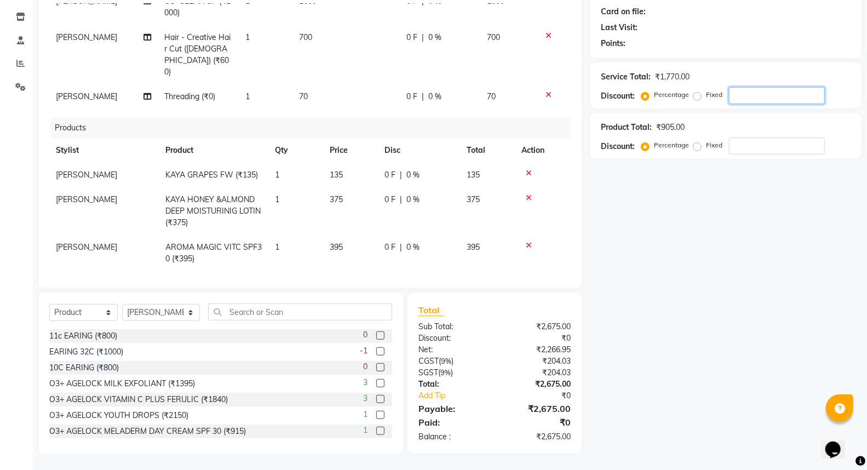
click at [775, 96] on input "number" at bounding box center [777, 95] width 96 height 17
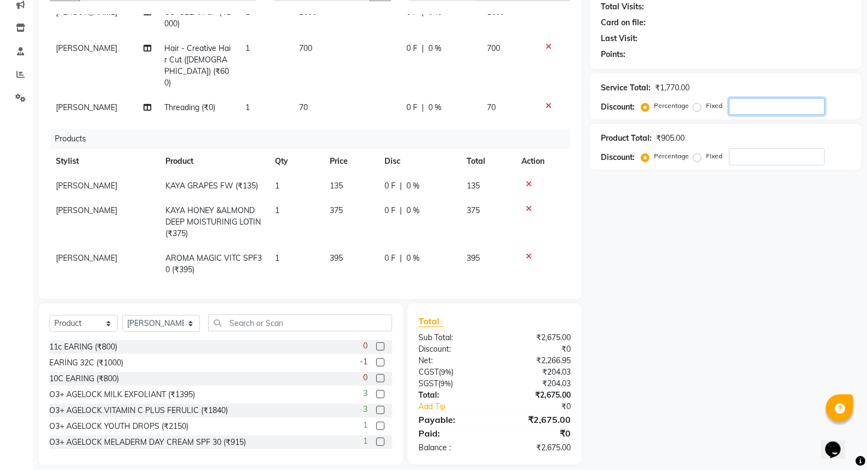
scroll to position [0, 0]
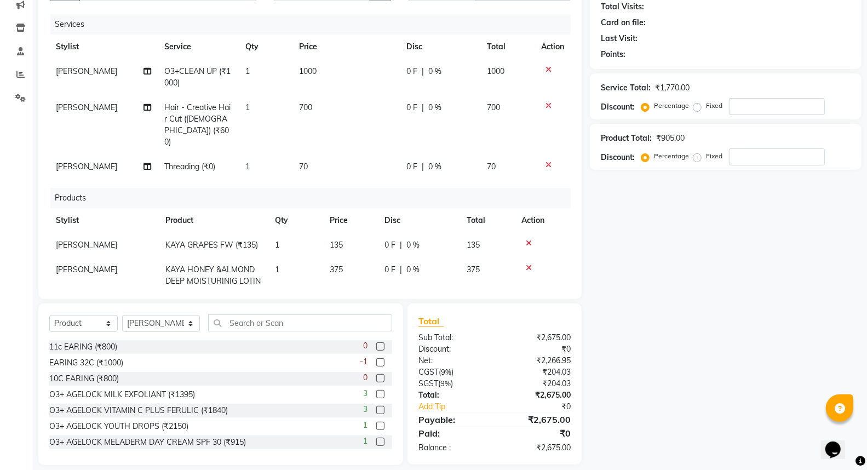
click at [428, 66] on span "0 %" at bounding box center [434, 72] width 13 height 12
select select "59346"
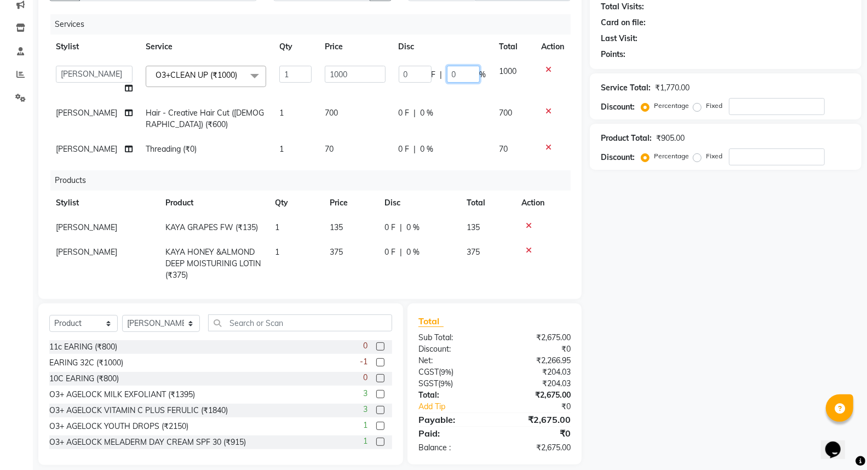
click at [451, 72] on input "0" at bounding box center [463, 74] width 33 height 17
type input "10"
click at [431, 110] on div "0 F | 0 %" at bounding box center [443, 113] width 88 height 12
select select "59346"
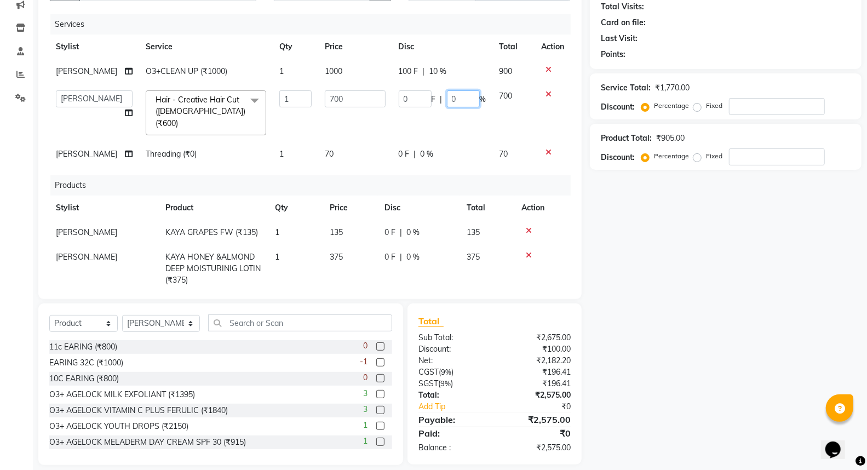
click at [448, 98] on input "0" at bounding box center [463, 98] width 33 height 17
type input "10"
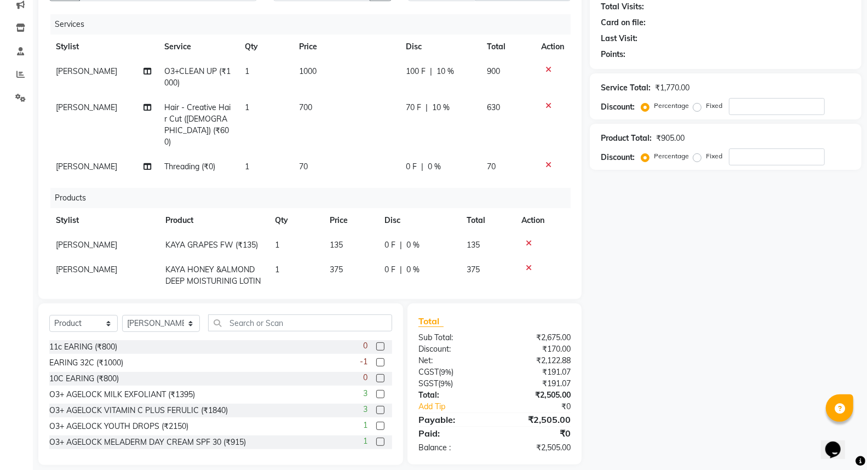
click at [688, 244] on div "Name: Membership: Total Visits: Card on file: Last Visit: Points: Service Total…" at bounding box center [730, 213] width 280 height 505
click at [413, 239] on span "0 %" at bounding box center [413, 245] width 13 height 12
select select "59346"
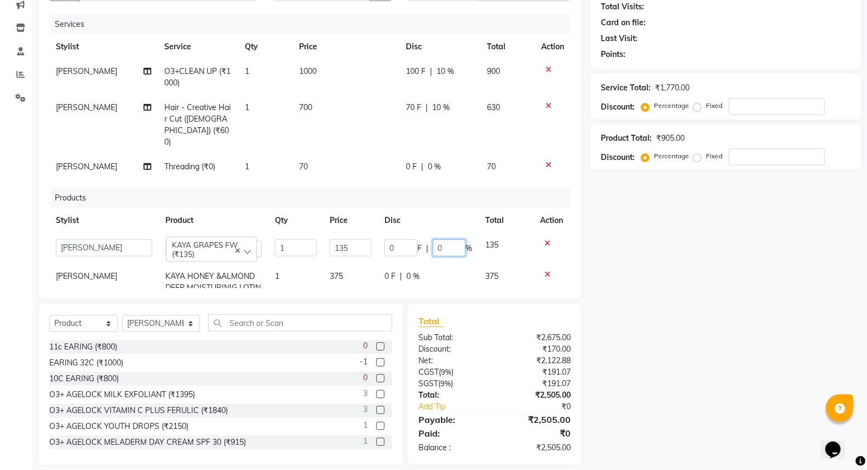
click at [442, 239] on input "0" at bounding box center [449, 247] width 33 height 17
type input "5"
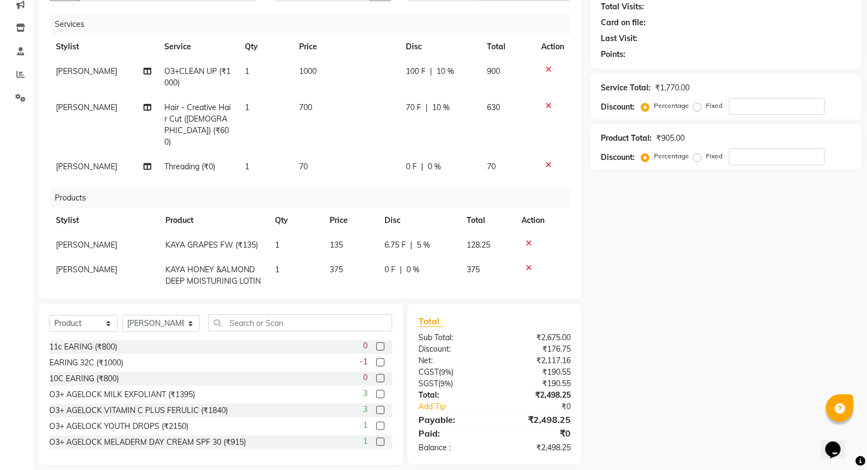
click at [418, 267] on td "0 F | 0 %" at bounding box center [419, 281] width 82 height 48
select select "59346"
click at [443, 264] on input "0" at bounding box center [449, 272] width 33 height 17
type input "5"
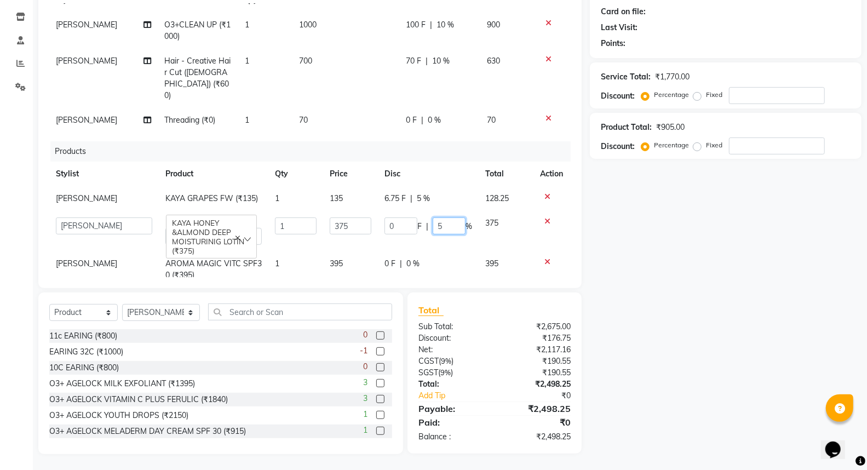
scroll to position [53, 0]
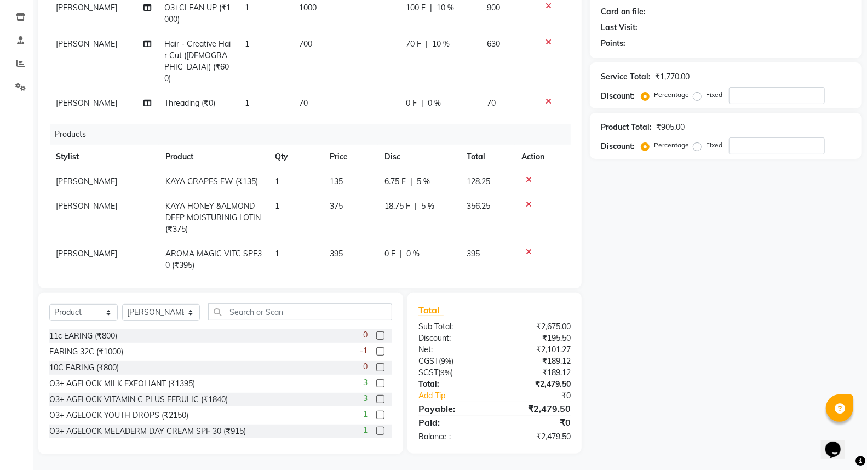
click at [402, 242] on td "0 F | 0 %" at bounding box center [419, 260] width 82 height 36
select select "59346"
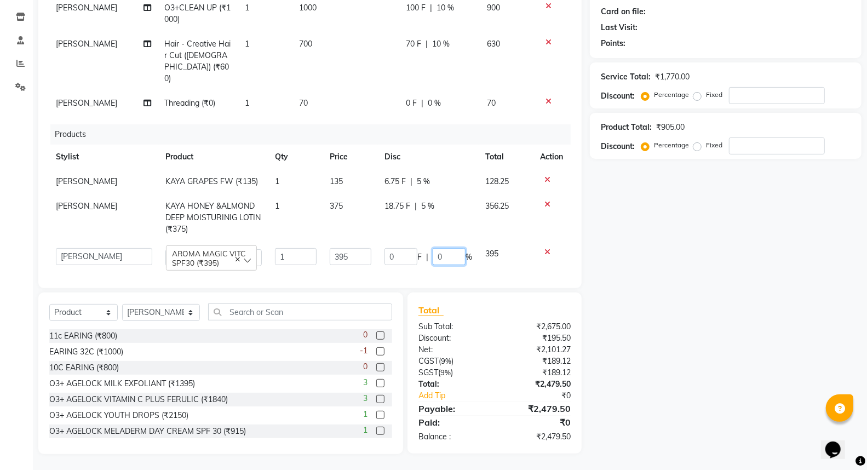
click at [437, 248] on input "0" at bounding box center [449, 256] width 33 height 17
type input "5"
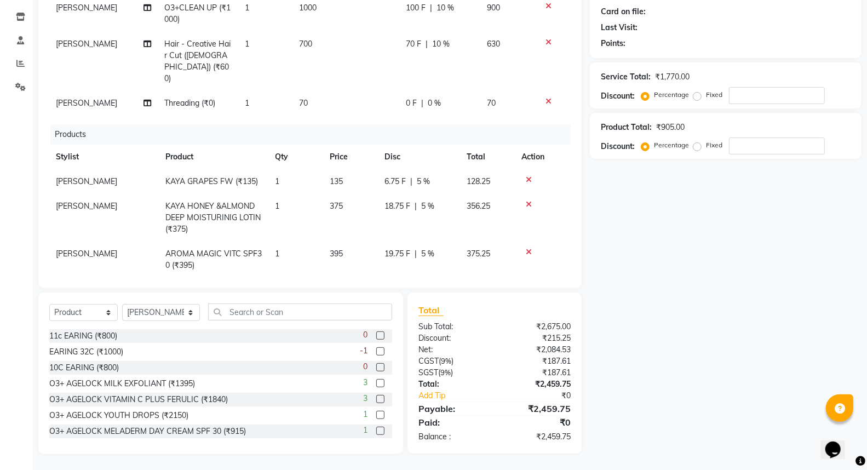
click at [626, 266] on div "Name: Membership: Total Visits: Card on file: Last Visit: Points: Service Total…" at bounding box center [730, 202] width 280 height 505
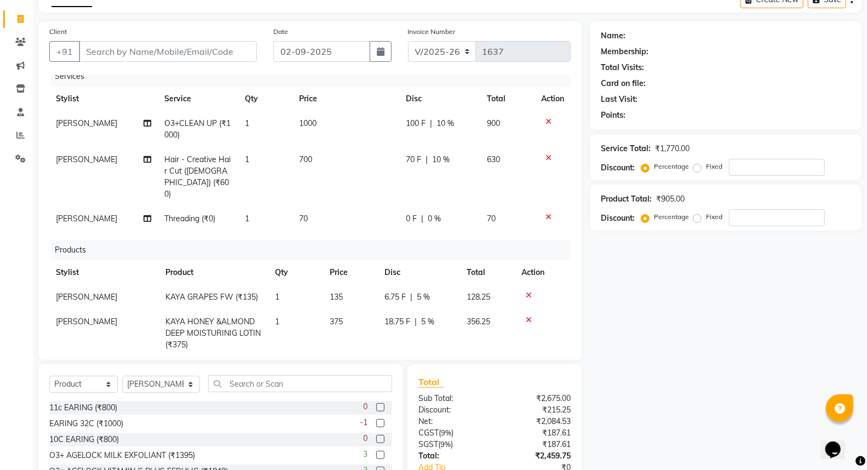
scroll to position [0, 0]
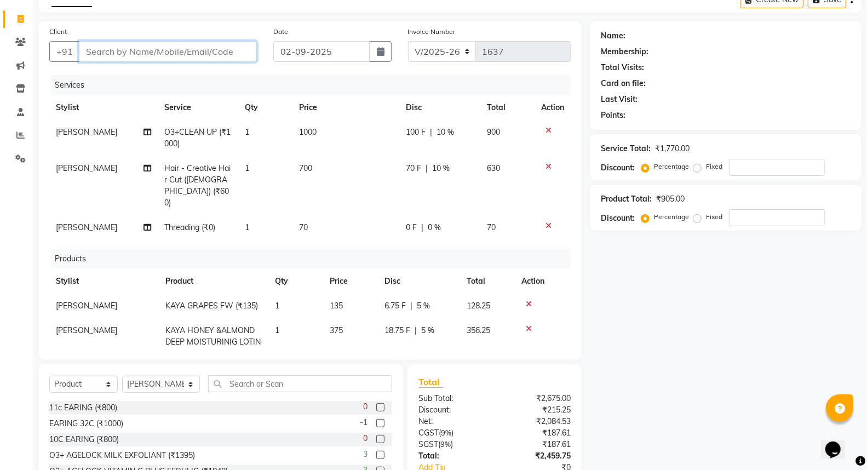
click at [124, 52] on input "Client" at bounding box center [168, 51] width 178 height 21
click at [90, 386] on select "Select Service Product Membership Package Voucher Prepaid Gift Card" at bounding box center [83, 384] width 68 height 17
click at [49, 376] on select "Select Service Product Membership Package Voucher Prepaid Gift Card" at bounding box center [83, 384] width 68 height 17
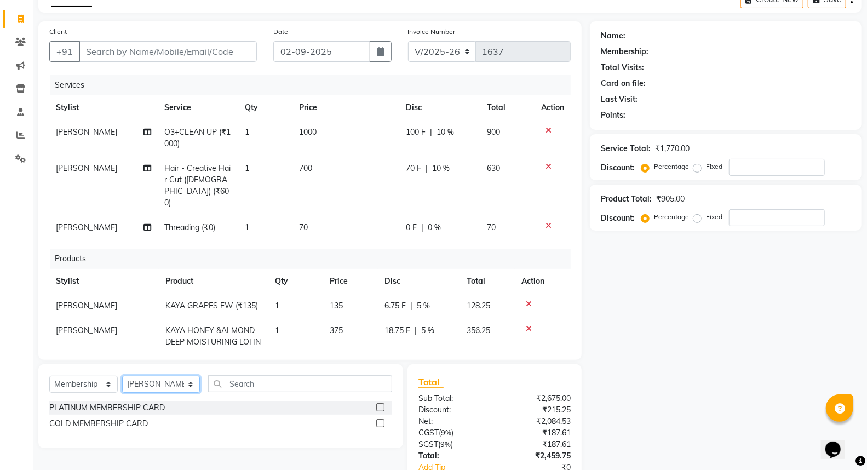
click at [163, 384] on select "Select Stylist [PERSON_NAME] SPA [PERSON_NAME] [PERSON_NAME] [PERSON_NAME] MAM …" at bounding box center [161, 384] width 78 height 17
click at [194, 443] on div "Select Service Product Membership Package Voucher Prepaid Gift Card Select Styl…" at bounding box center [220, 406] width 365 height 84
click at [113, 422] on div "GOLD MEMBERSHIP CARD" at bounding box center [98, 424] width 99 height 12
select select "select"
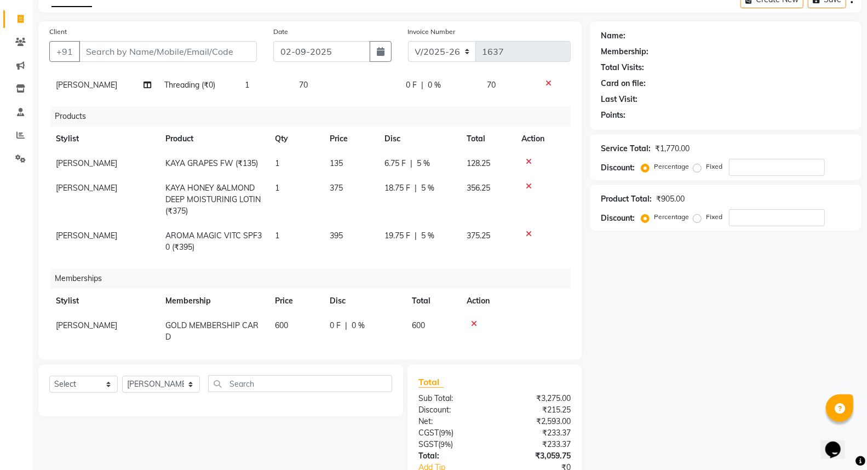
scroll to position [149, 0]
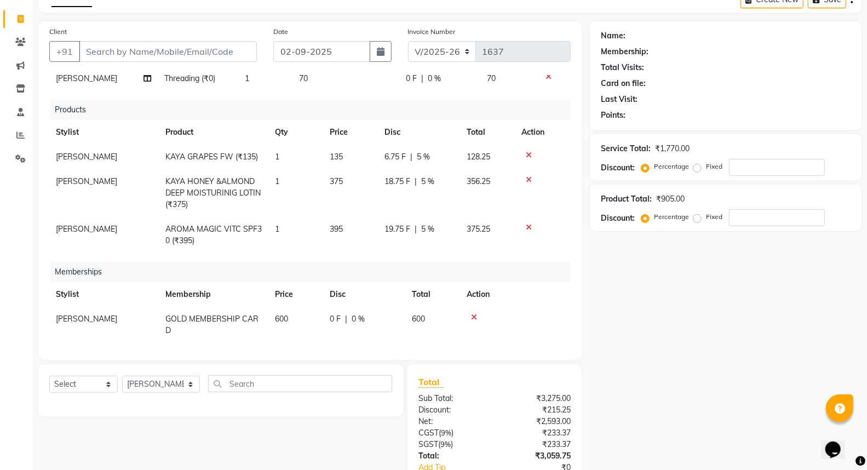
click at [359, 313] on span "0 %" at bounding box center [358, 319] width 13 height 12
select select "59346"
click at [414, 313] on input "0" at bounding box center [418, 321] width 33 height 17
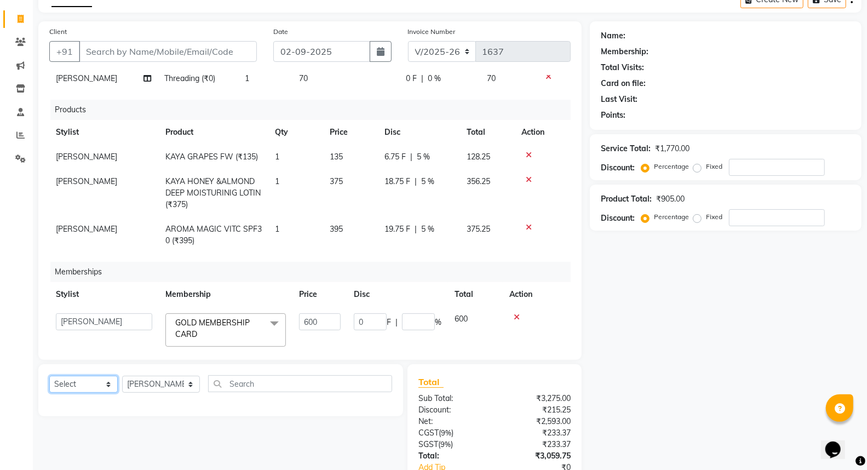
click at [85, 386] on select "Select Service Product Package Voucher Prepaid Gift Card" at bounding box center [83, 384] width 68 height 17
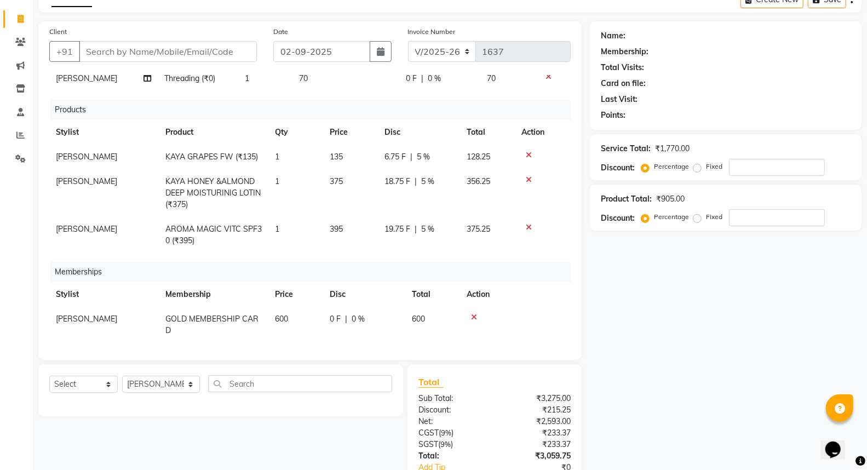
click at [472, 313] on icon at bounding box center [474, 317] width 6 height 8
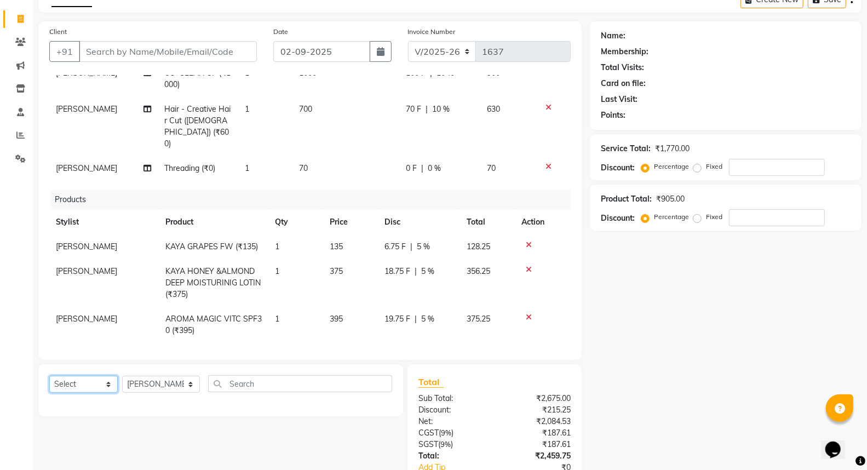
click at [83, 379] on select "Select Service Product Membership Package Voucher Prepaid Gift Card" at bounding box center [83, 384] width 68 height 17
select select "membership"
click at [49, 376] on select "Select Service Product Membership Package Voucher Prepaid Gift Card" at bounding box center [83, 384] width 68 height 17
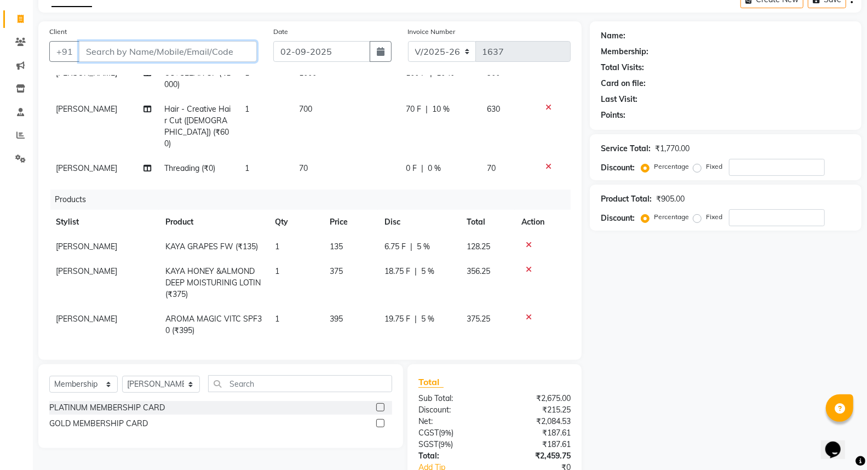
click at [146, 50] on input "Client" at bounding box center [168, 51] width 178 height 21
type input "8"
type input "0"
type input "8249081947"
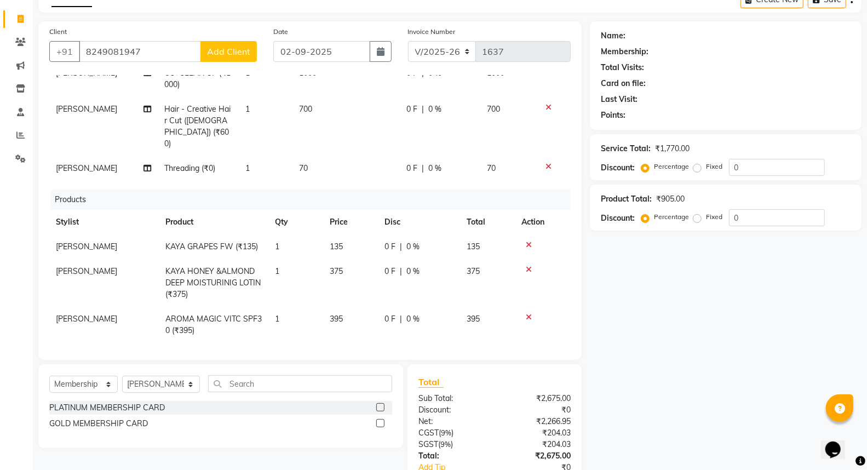
click at [212, 55] on span "Add Client" at bounding box center [228, 51] width 43 height 11
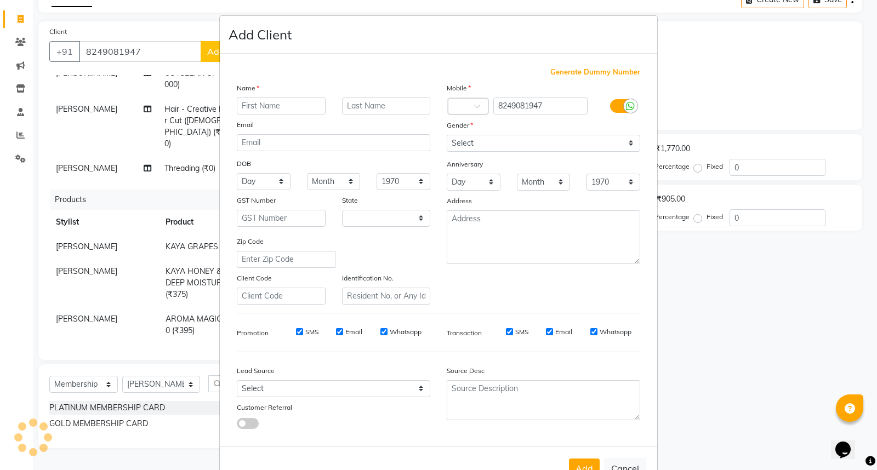
select select "29"
type input "[PERSON_NAME]"
click at [367, 105] on input "text" at bounding box center [386, 106] width 89 height 17
type input "pradhan"
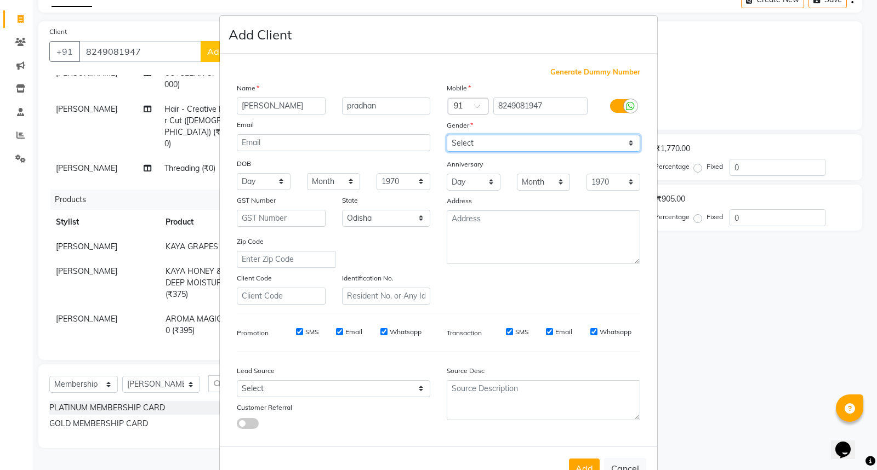
click at [472, 146] on select "Select [DEMOGRAPHIC_DATA] [DEMOGRAPHIC_DATA] Other Prefer Not To Say" at bounding box center [543, 143] width 193 height 17
select select "[DEMOGRAPHIC_DATA]"
click at [447, 135] on select "Select [DEMOGRAPHIC_DATA] [DEMOGRAPHIC_DATA] Other Prefer Not To Say" at bounding box center [543, 143] width 193 height 17
click at [249, 184] on select "Day 01 02 03 04 05 06 07 08 09 10 11 12 13 14 15 16 17 18 19 20 21 22 23 24 25 …" at bounding box center [264, 181] width 54 height 17
click at [318, 181] on select "Month January February March April May June July August September October Novem…" at bounding box center [334, 181] width 54 height 17
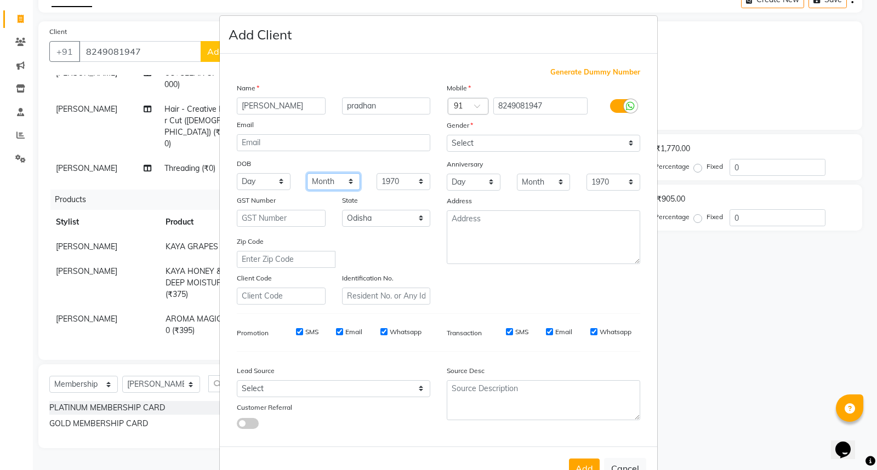
select select "09"
click at [307, 173] on select "Month January February March April May June July August September October Novem…" at bounding box center [334, 181] width 54 height 17
click at [255, 179] on select "Day 01 02 03 04 05 06 07 08 09 10 11 12 13 14 15 16 17 18 19 20 21 22 23 24 25 …" at bounding box center [264, 181] width 54 height 17
select select "01"
click at [237, 173] on select "Day 01 02 03 04 05 06 07 08 09 10 11 12 13 14 15 16 17 18 19 20 21 22 23 24 25 …" at bounding box center [264, 181] width 54 height 17
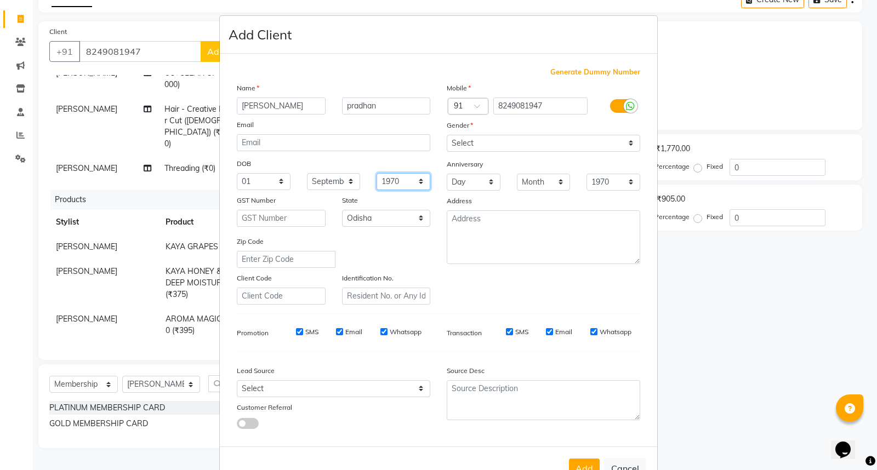
click at [385, 181] on select "1940 1941 1942 1943 1944 1945 1946 1947 1948 1949 1950 1951 1952 1953 1954 1955…" at bounding box center [403, 181] width 54 height 17
select select "2004"
click at [376, 173] on select "1940 1941 1942 1943 1944 1945 1946 1947 1948 1949 1950 1951 1952 1953 1954 1955…" at bounding box center [403, 181] width 54 height 17
click at [336, 182] on select "Month January February March April May June July August September October Novem…" at bounding box center [334, 181] width 54 height 17
select select "10"
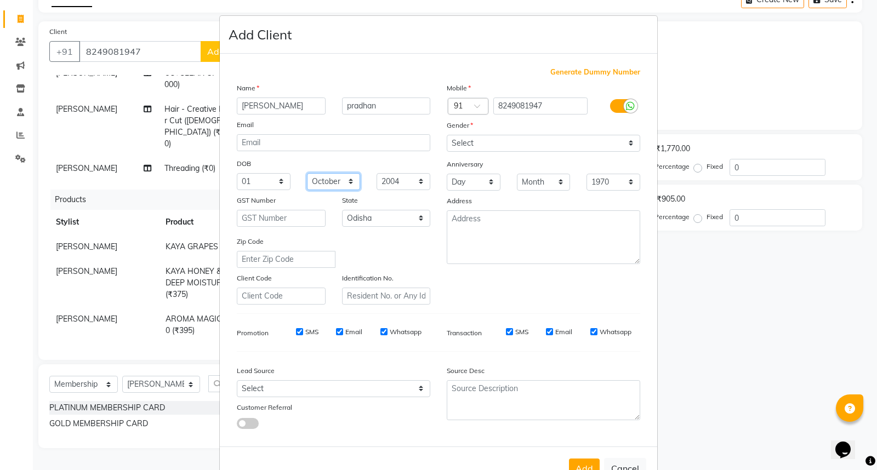
click at [307, 173] on select "Month January February March April May June July August September October Novem…" at bounding box center [334, 181] width 54 height 17
drag, startPoint x: 693, startPoint y: 49, endPoint x: 668, endPoint y: 141, distance: 95.3
click at [691, 61] on ngb-modal-window "Add Client Generate Dummy Number Name [PERSON_NAME] Email DOB Day 01 02 03 04 0…" at bounding box center [438, 235] width 877 height 470
click at [585, 468] on button "Add" at bounding box center [584, 469] width 31 height 20
select select
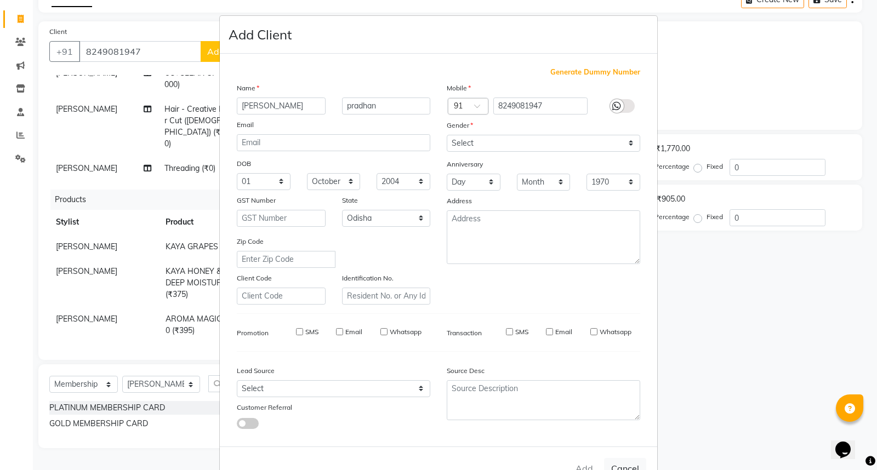
select select
select select "null"
select select
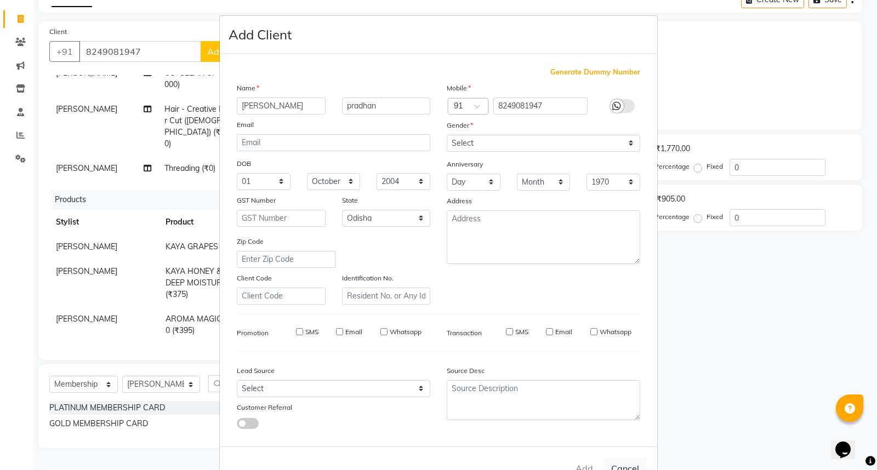
select select
checkbox input "false"
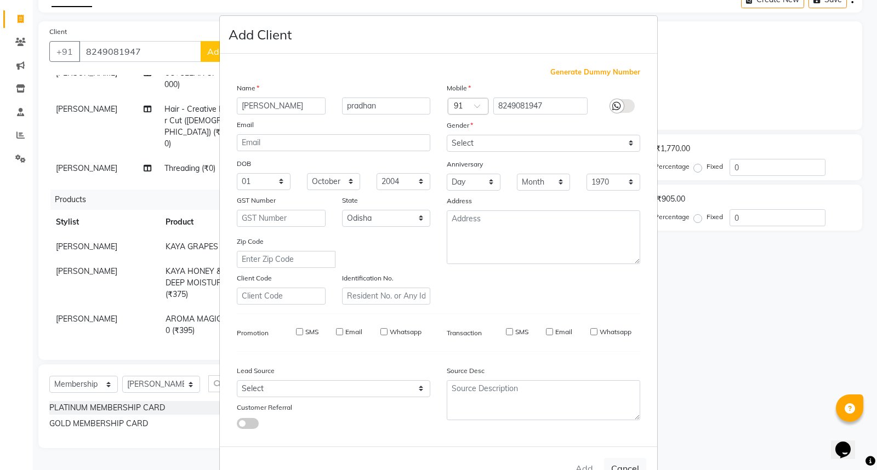
checkbox input "false"
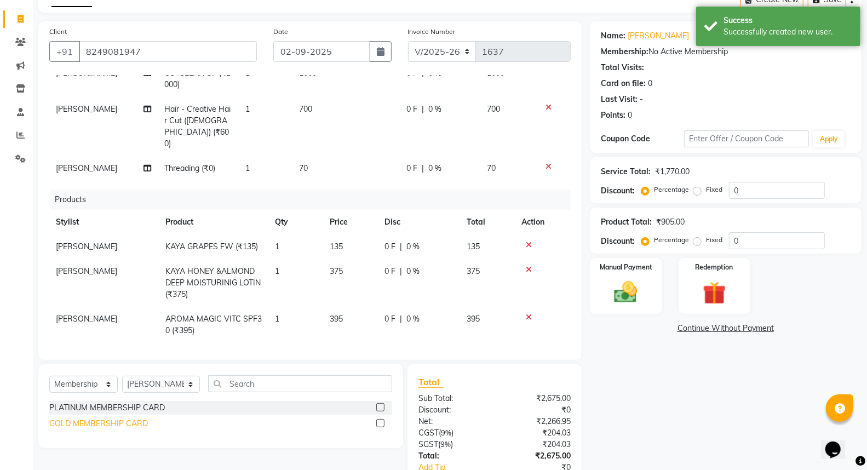
click at [108, 421] on div "GOLD MEMBERSHIP CARD" at bounding box center [98, 424] width 99 height 12
select select "select"
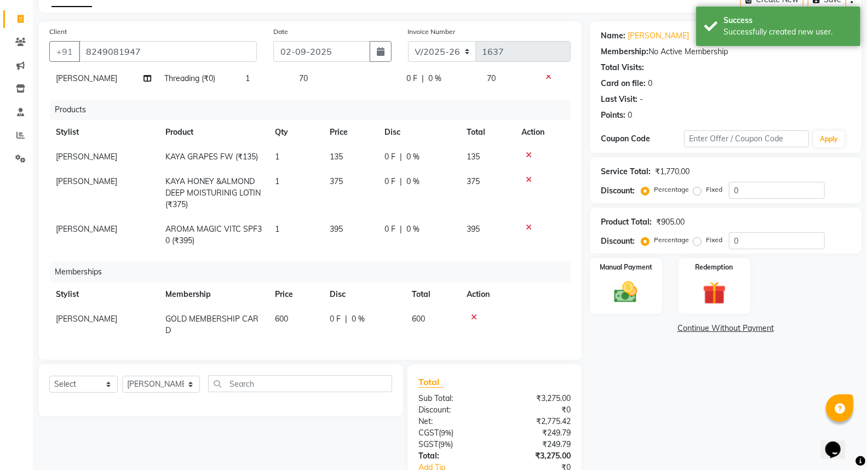
click at [288, 307] on td "600" at bounding box center [295, 325] width 55 height 36
select select "59346"
click at [320, 313] on input "600" at bounding box center [320, 321] width 42 height 17
type input "6"
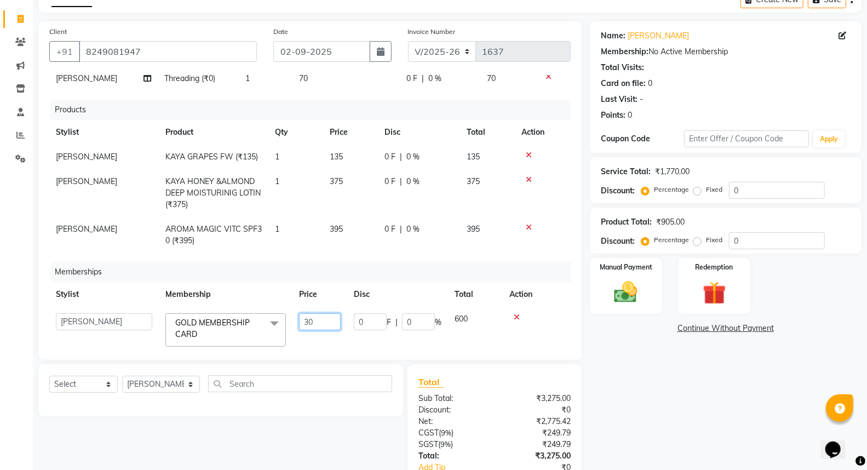
type input "300"
click at [629, 407] on div "Name: [PERSON_NAME] Membership: No Active Membership Total Visits: Card on file…" at bounding box center [730, 273] width 280 height 504
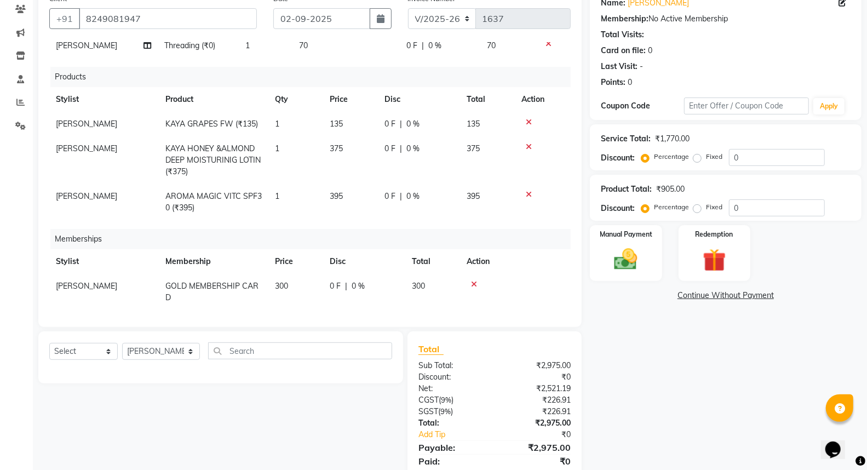
scroll to position [71, 0]
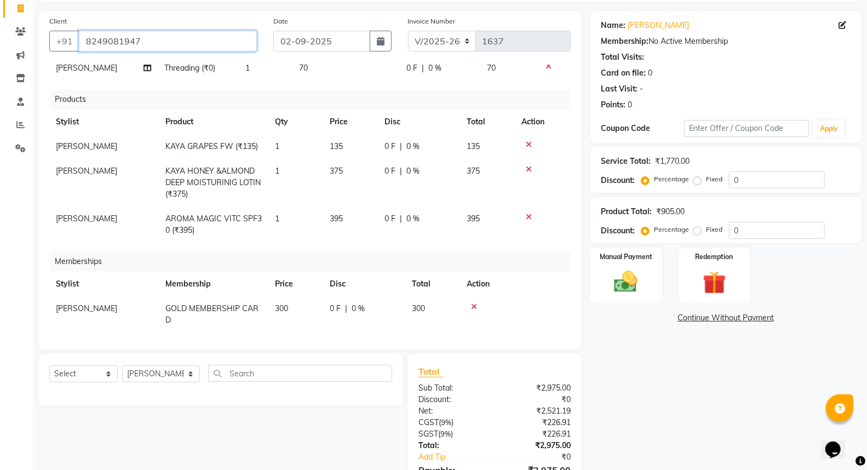
drag, startPoint x: 98, startPoint y: 41, endPoint x: 91, endPoint y: 42, distance: 6.1
click at [91, 42] on input "8249081947" at bounding box center [168, 41] width 178 height 21
click at [161, 42] on input "8249081947" at bounding box center [168, 41] width 178 height 21
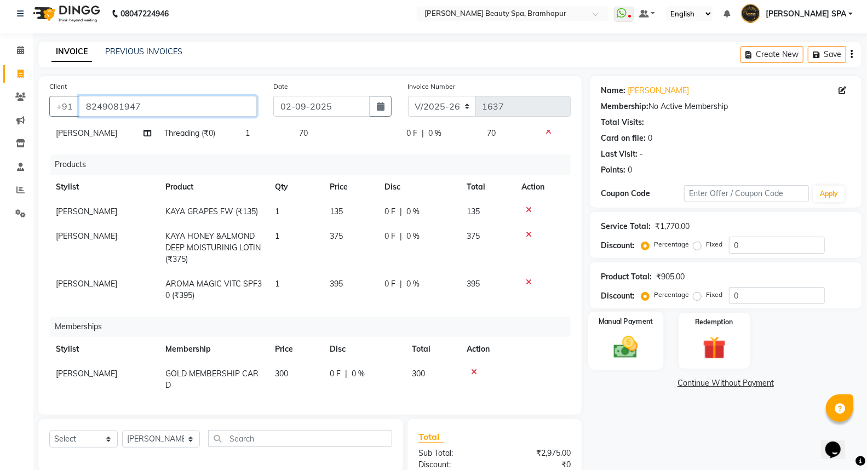
scroll to position [0, 0]
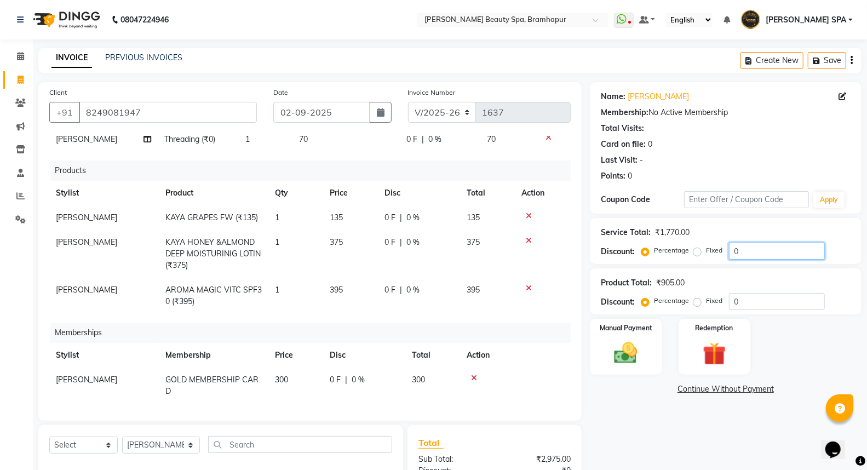
click at [769, 254] on input "0" at bounding box center [777, 251] width 96 height 17
type input "10"
click at [746, 299] on input "0" at bounding box center [777, 301] width 96 height 17
type input "05"
click at [697, 416] on div "Name: [PERSON_NAME] Membership: No Active Membership Total Visits: Card on file…" at bounding box center [730, 334] width 280 height 504
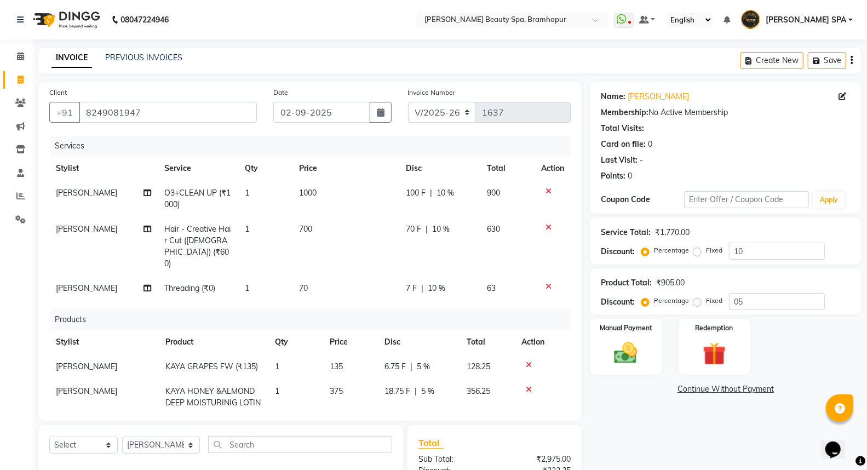
click at [438, 283] on div "7 F | 10 %" at bounding box center [440, 289] width 68 height 12
select select "59346"
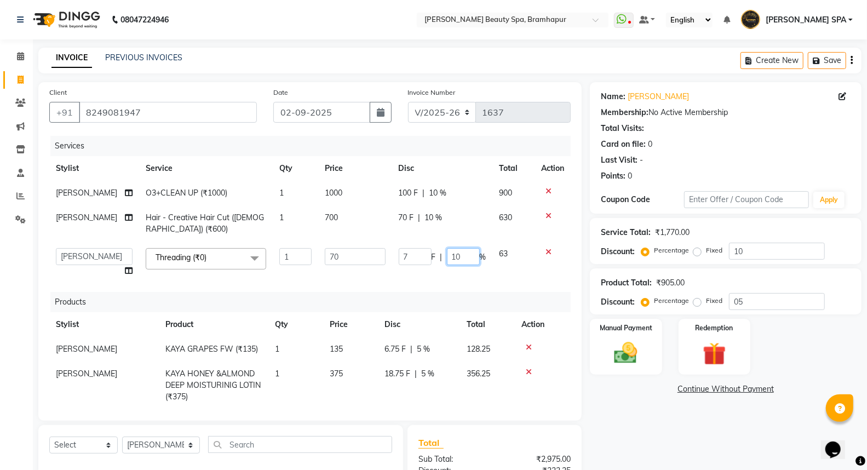
drag, startPoint x: 453, startPoint y: 248, endPoint x: 453, endPoint y: 258, distance: 9.9
click at [453, 258] on input "10" at bounding box center [463, 256] width 33 height 17
type input "1"
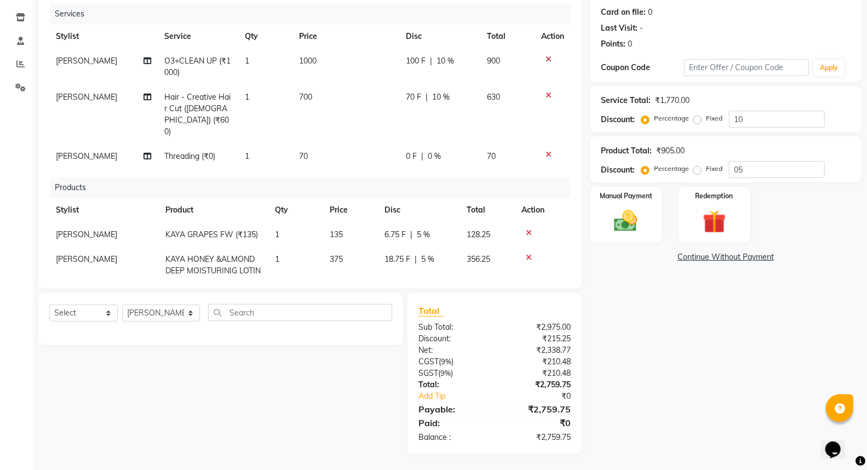
click at [425, 85] on td "70 F | 10 %" at bounding box center [439, 114] width 81 height 59
select select "59346"
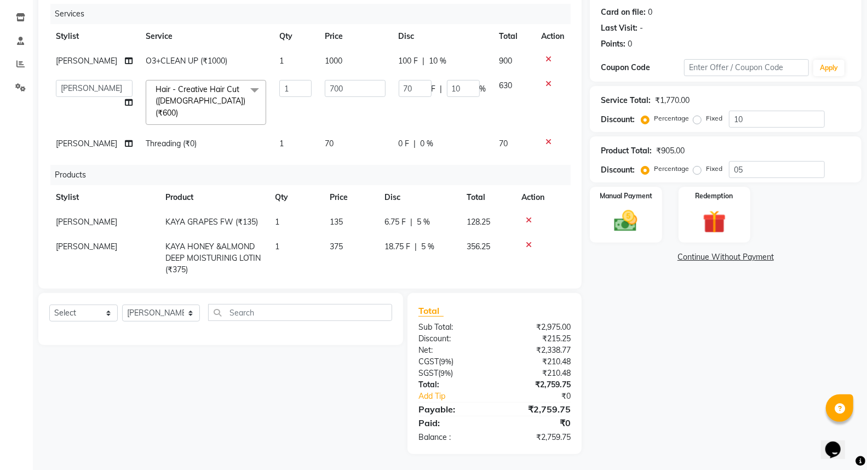
click at [683, 376] on div "Name: [PERSON_NAME] Membership: No Active Membership Total Visits: Card on file…" at bounding box center [730, 202] width 280 height 504
click at [650, 308] on div "Name: [PERSON_NAME] Membership: No Active Membership Total Visits: Card on file…" at bounding box center [730, 202] width 280 height 504
click at [698, 341] on div "Name: [PERSON_NAME] Membership: No Active Membership Total Visits: Card on file…" at bounding box center [730, 202] width 280 height 504
click at [342, 88] on input "700" at bounding box center [355, 88] width 61 height 17
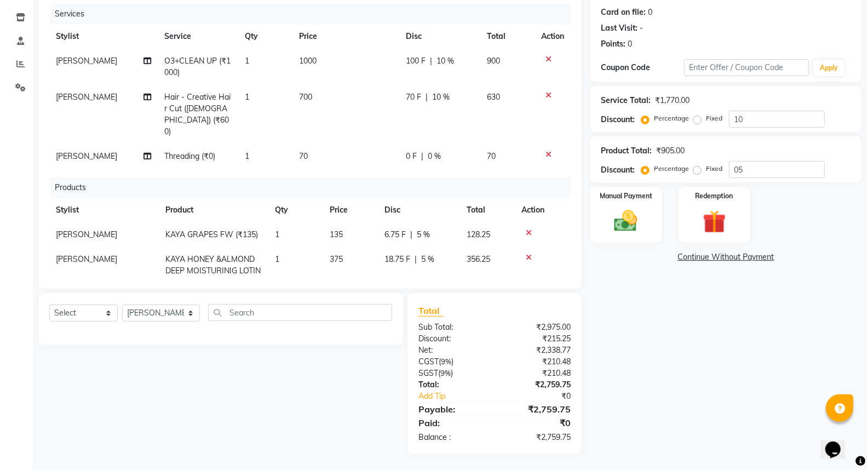
click at [724, 304] on div "Name: [PERSON_NAME] Membership: No Active Membership Total Visits: Card on file…" at bounding box center [730, 202] width 280 height 504
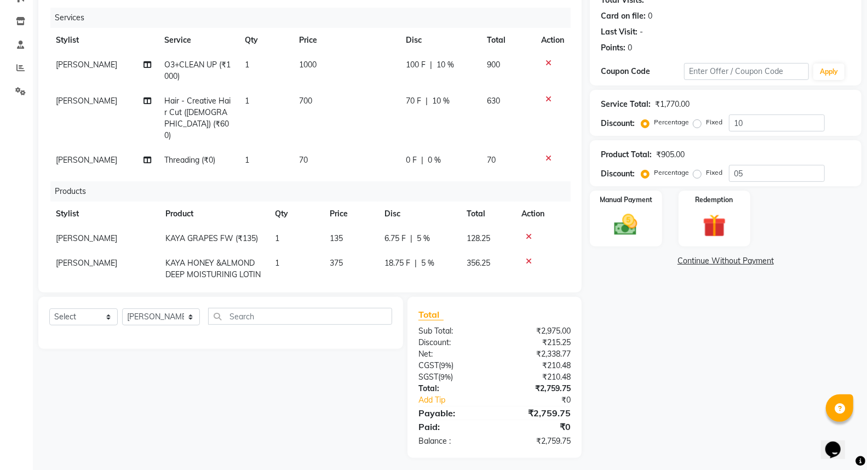
scroll to position [132, 0]
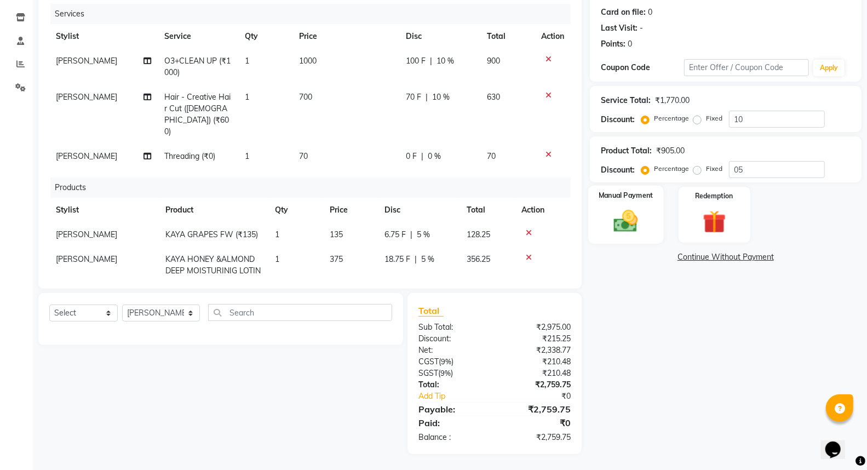
click at [632, 209] on img at bounding box center [625, 221] width 39 height 28
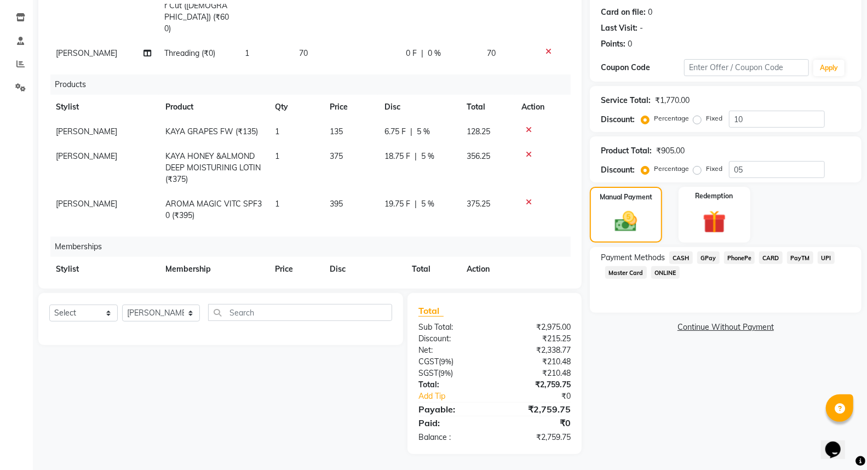
scroll to position [149, 0]
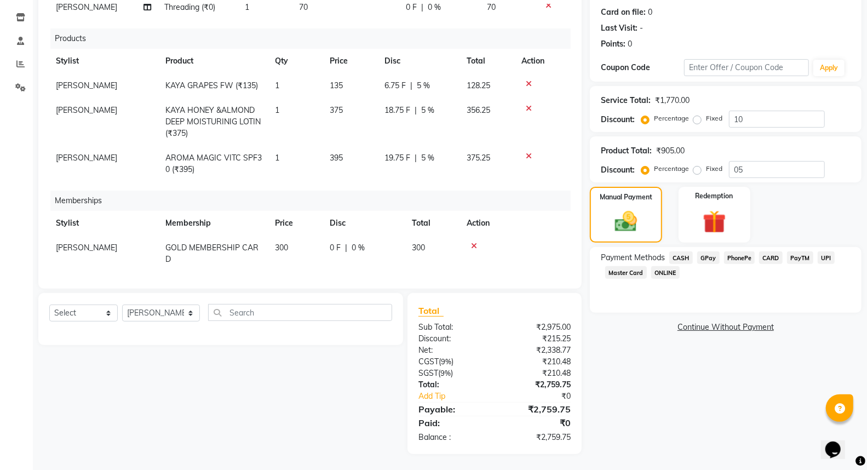
click at [487, 153] on span "375.25" at bounding box center [479, 158] width 24 height 10
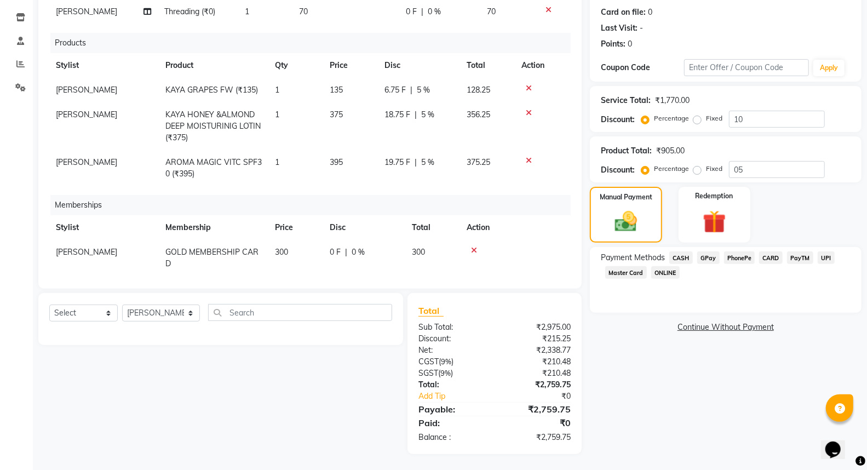
select select "59346"
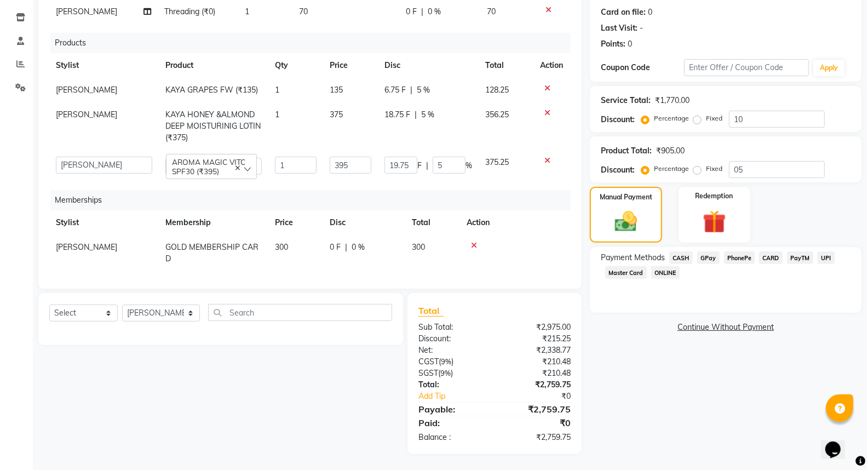
click at [504, 150] on td "375.25" at bounding box center [506, 165] width 55 height 31
click at [402, 157] on input "19.75" at bounding box center [401, 165] width 33 height 17
type input "19"
click at [399, 109] on span "18.75 F" at bounding box center [398, 115] width 26 height 12
select select "59346"
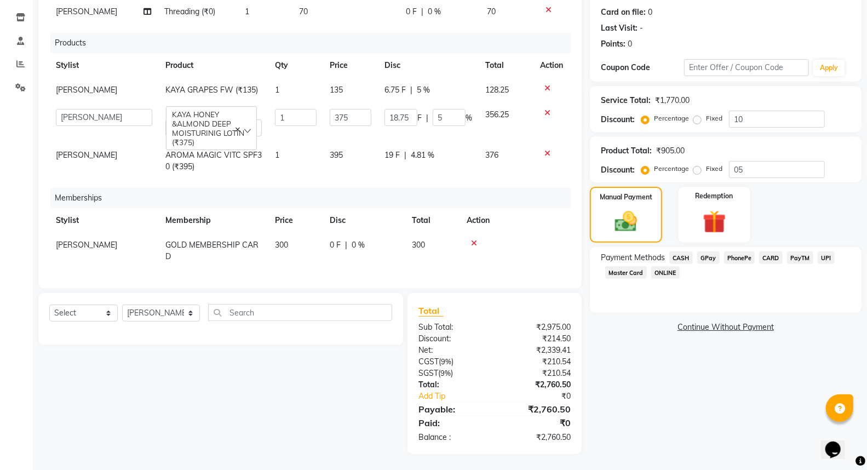
scroll to position [143, 0]
click at [400, 111] on input "18.75" at bounding box center [401, 119] width 33 height 17
type input "18"
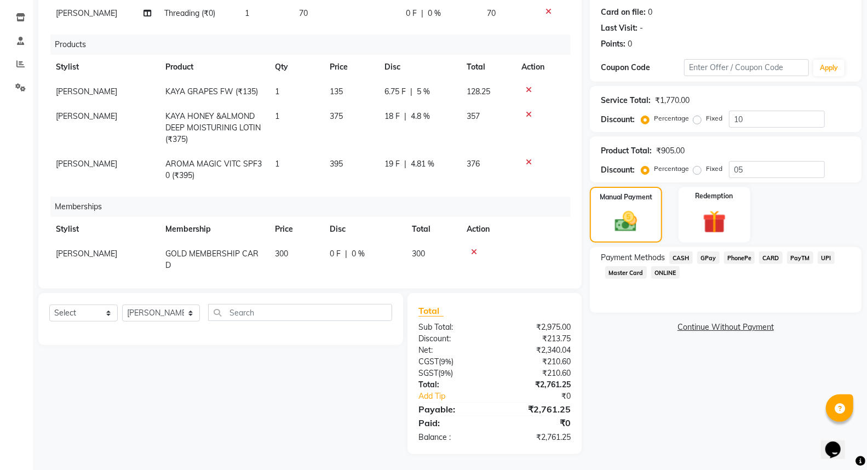
click at [391, 86] on span "6.75 F" at bounding box center [395, 92] width 21 height 12
select select "59346"
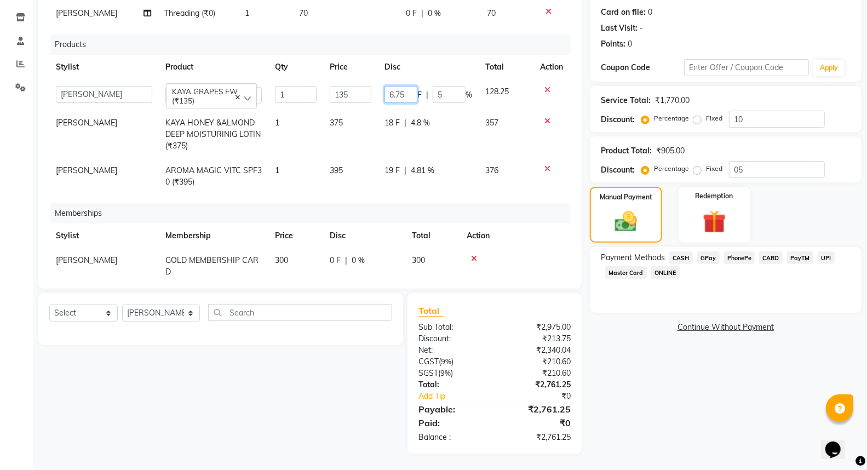
click at [400, 86] on input "6.75" at bounding box center [401, 94] width 33 height 17
type input "6"
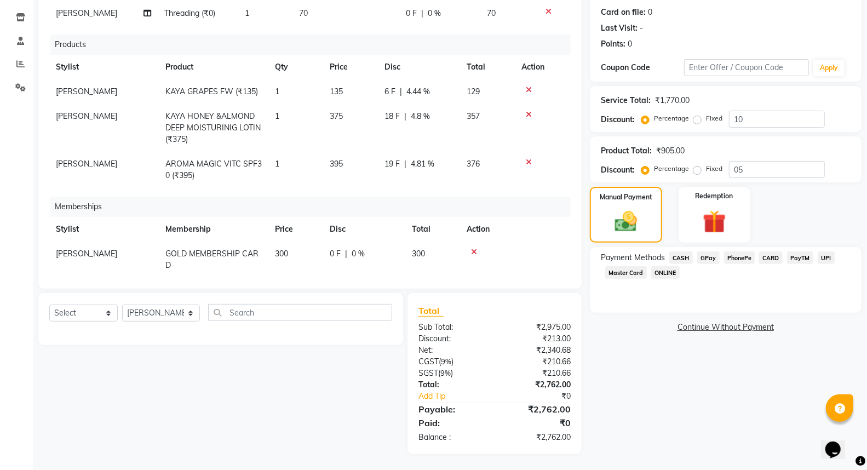
click at [659, 393] on div "Name: [PERSON_NAME] Membership: No Active Membership Total Visits: Card on file…" at bounding box center [730, 202] width 280 height 504
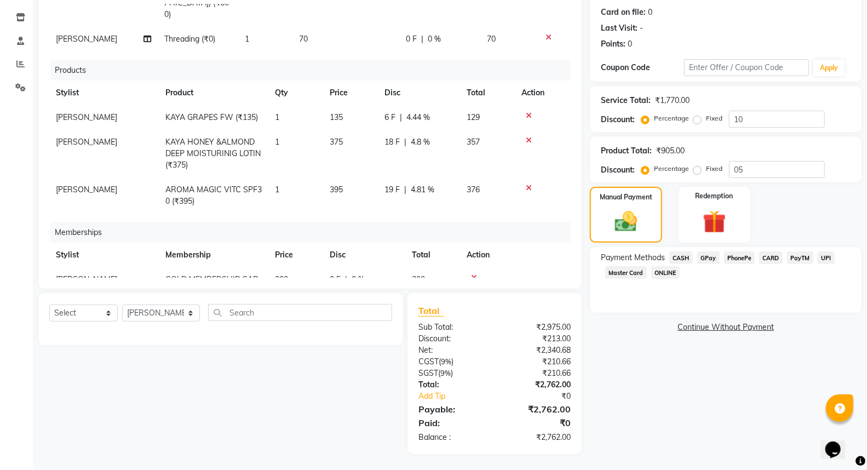
scroll to position [88, 0]
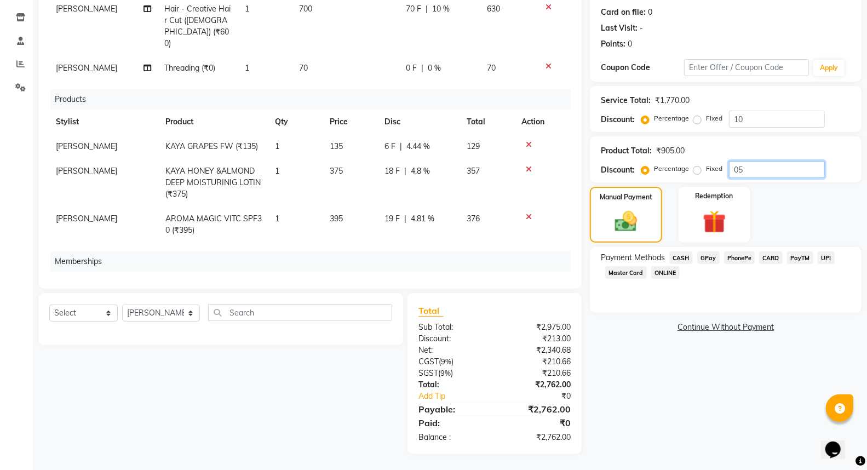
click at [745, 168] on input "05" at bounding box center [777, 169] width 96 height 17
click at [396, 165] on span "18 F" at bounding box center [392, 171] width 15 height 12
select select "59346"
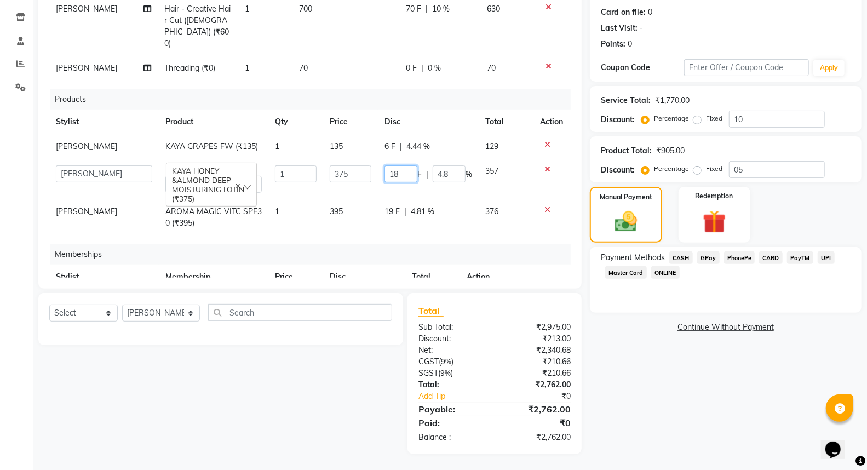
click at [396, 165] on input "18" at bounding box center [401, 173] width 33 height 17
type input "17"
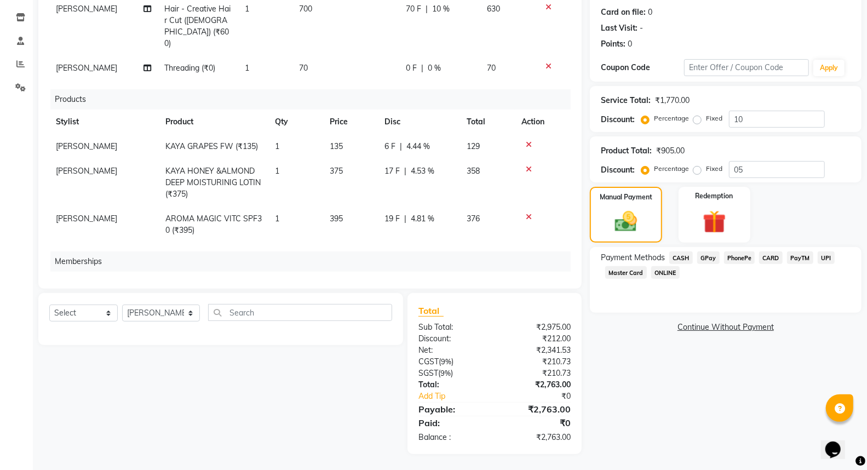
click at [373, 251] on div "Memberships" at bounding box center [314, 261] width 529 height 20
drag, startPoint x: 391, startPoint y: 154, endPoint x: 397, endPoint y: 152, distance: 6.2
click at [393, 165] on span "17 F" at bounding box center [392, 171] width 15 height 12
select select "59346"
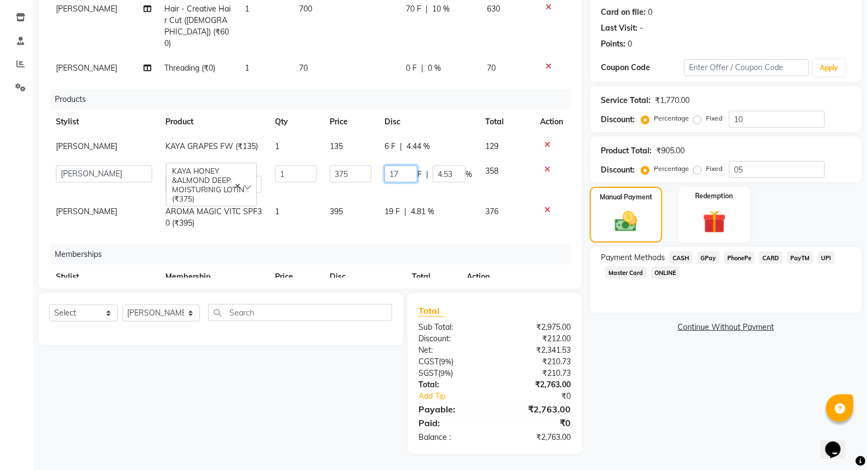
click at [393, 165] on input "17" at bounding box center [401, 173] width 33 height 17
type input "1"
type input "20"
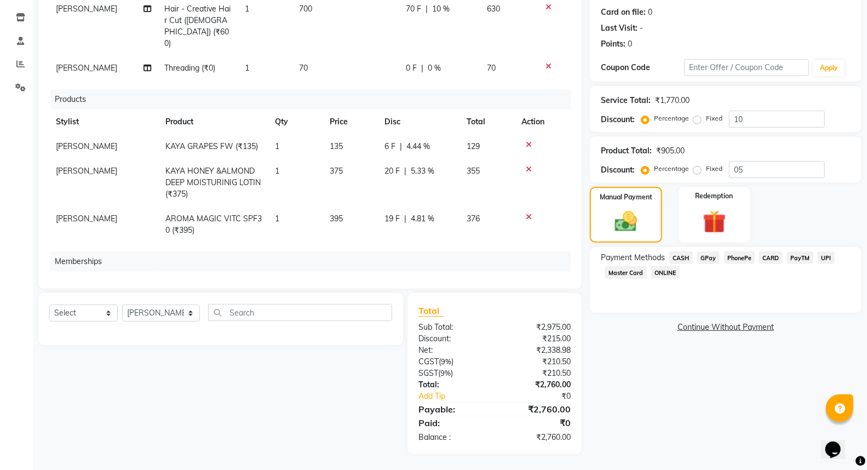
click at [314, 215] on td "1" at bounding box center [295, 225] width 55 height 36
select select "59346"
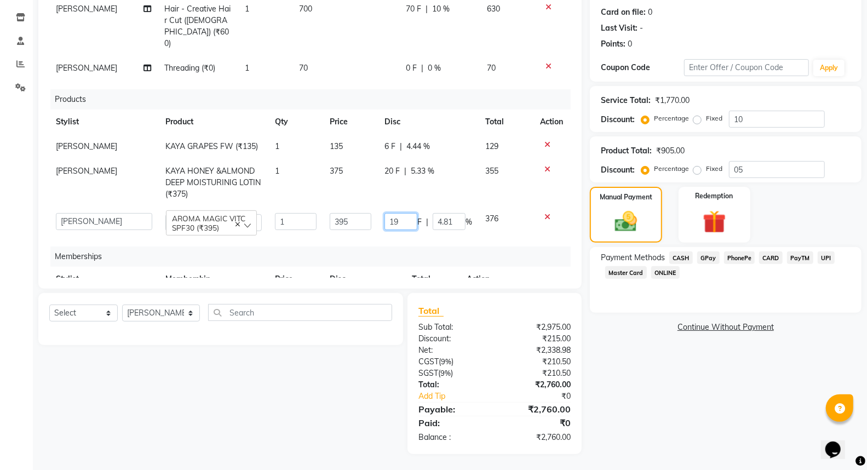
click at [391, 213] on input "19" at bounding box center [401, 221] width 33 height 17
type input "1"
type input "20"
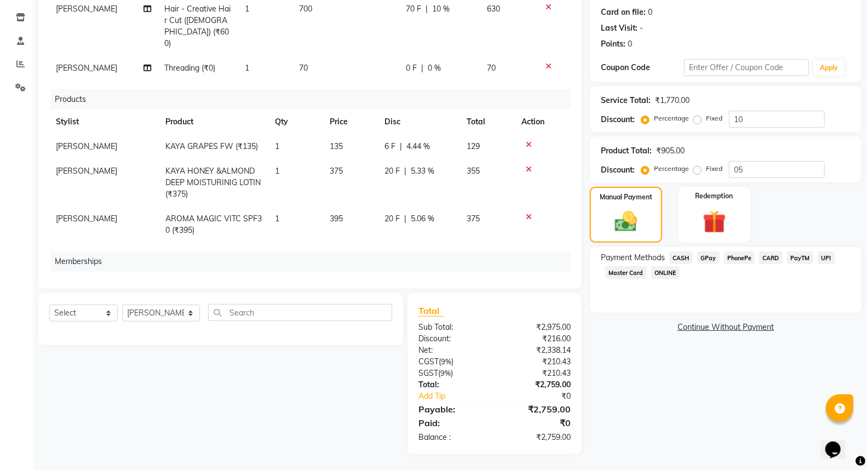
click at [225, 251] on div "Memberships" at bounding box center [314, 261] width 529 height 20
click at [706, 255] on span "GPay" at bounding box center [708, 257] width 22 height 13
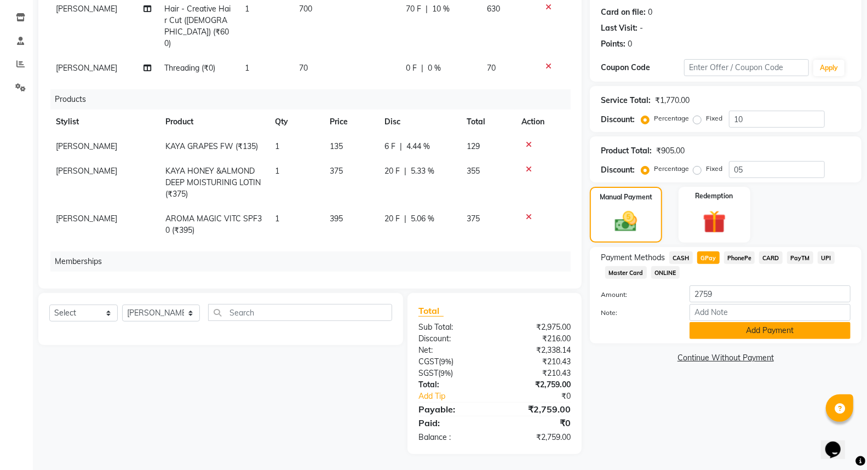
click at [718, 328] on button "Add Payment" at bounding box center [770, 330] width 161 height 17
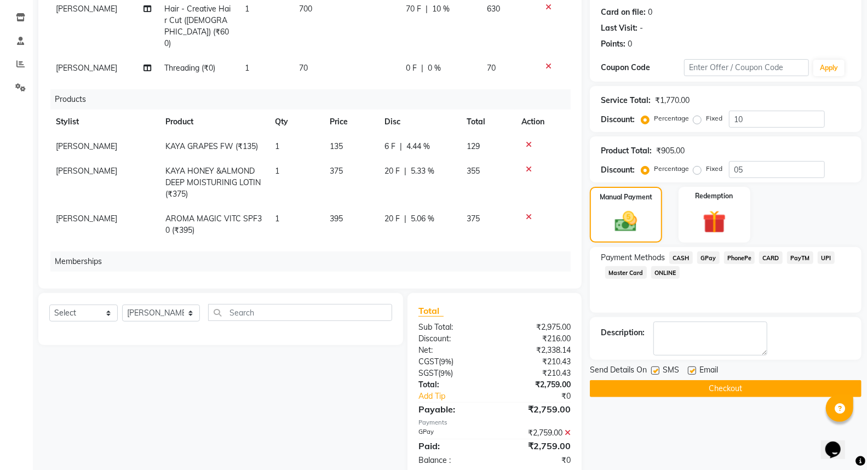
click at [683, 388] on button "Checkout" at bounding box center [726, 388] width 272 height 17
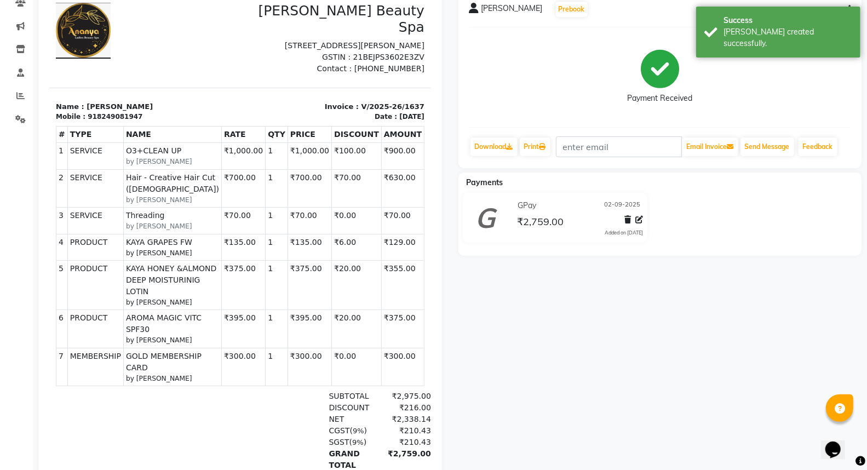
scroll to position [122, 0]
